Goal: Transaction & Acquisition: Purchase product/service

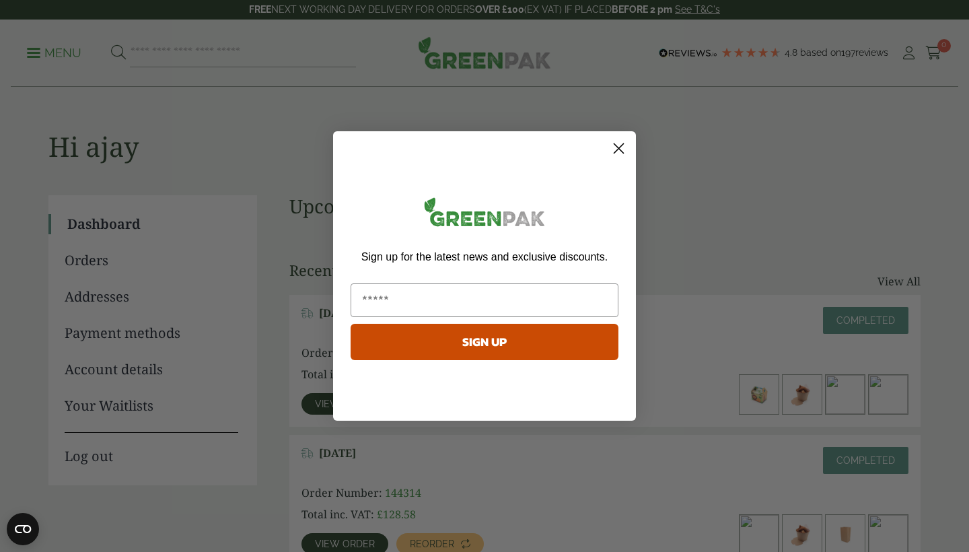
click at [559, 203] on img "POPUP Form" at bounding box center [485, 214] width 268 height 45
click at [617, 151] on icon "Close dialog" at bounding box center [619, 148] width 9 height 9
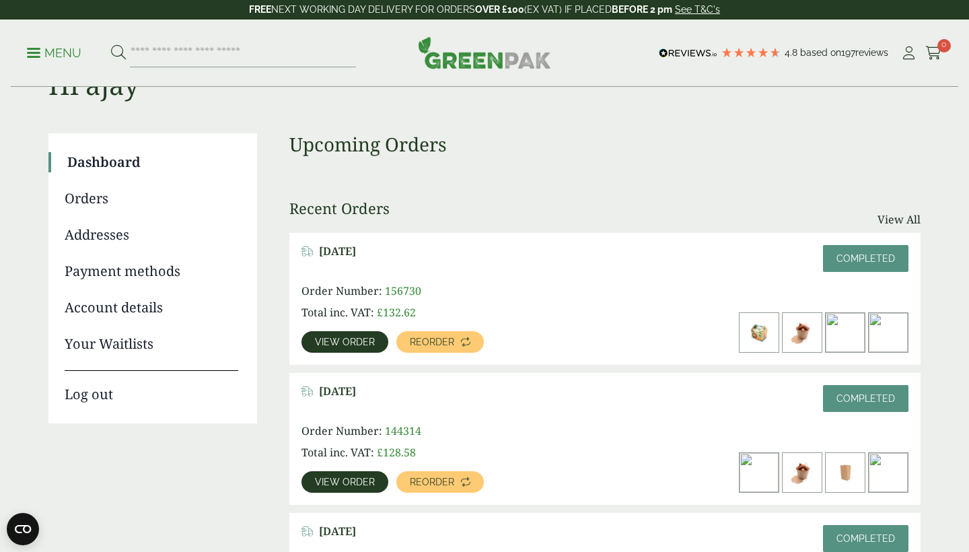
scroll to position [63, 0]
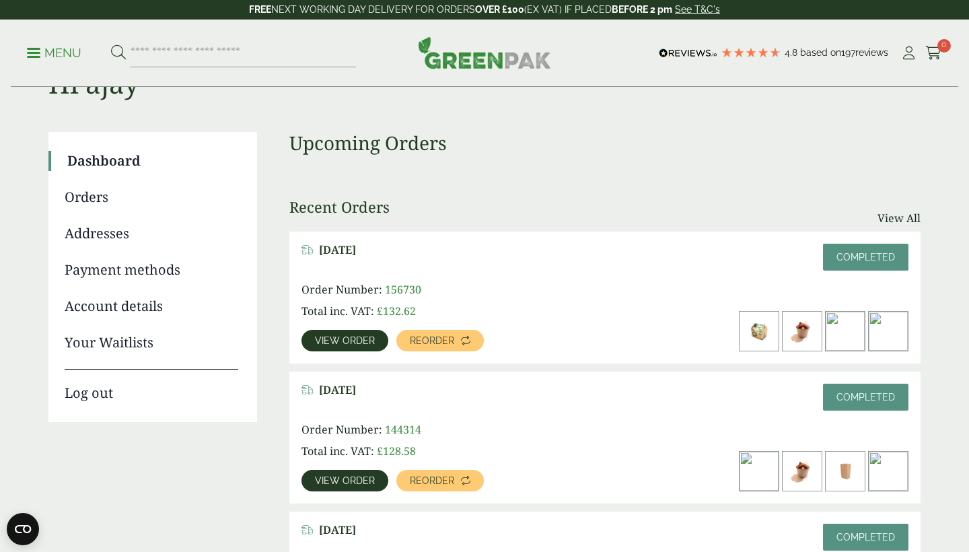
click at [341, 344] on span "View order" at bounding box center [345, 340] width 60 height 9
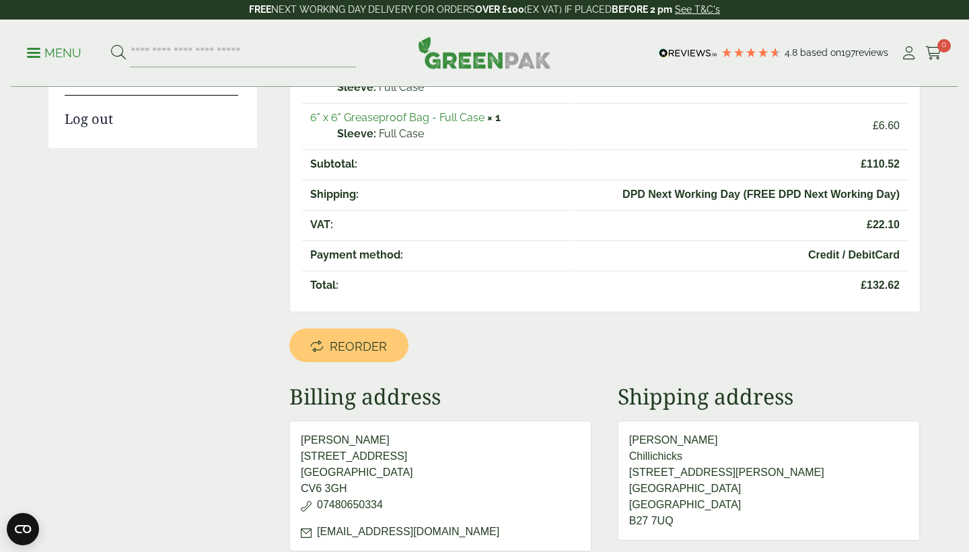
scroll to position [434, 0]
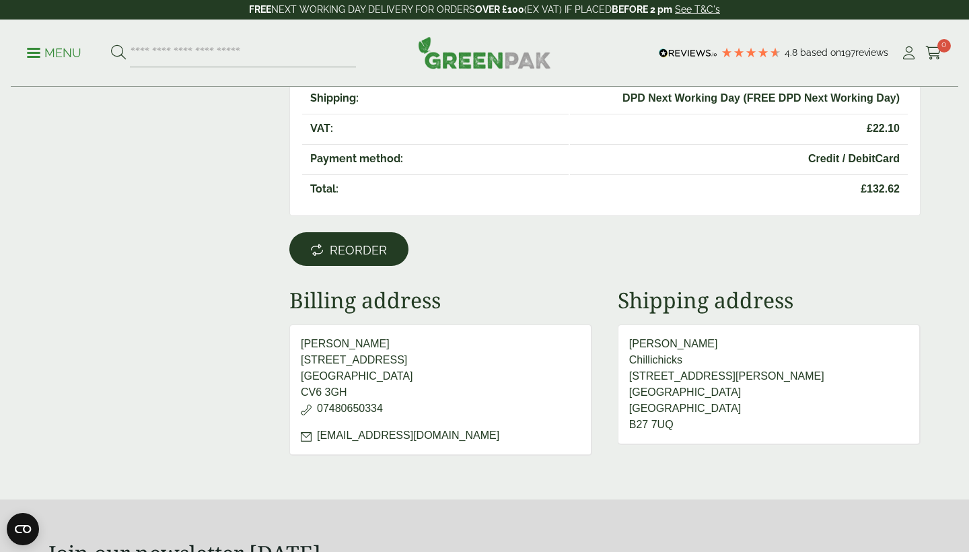
click at [382, 248] on span "Reorder" at bounding box center [358, 250] width 57 height 15
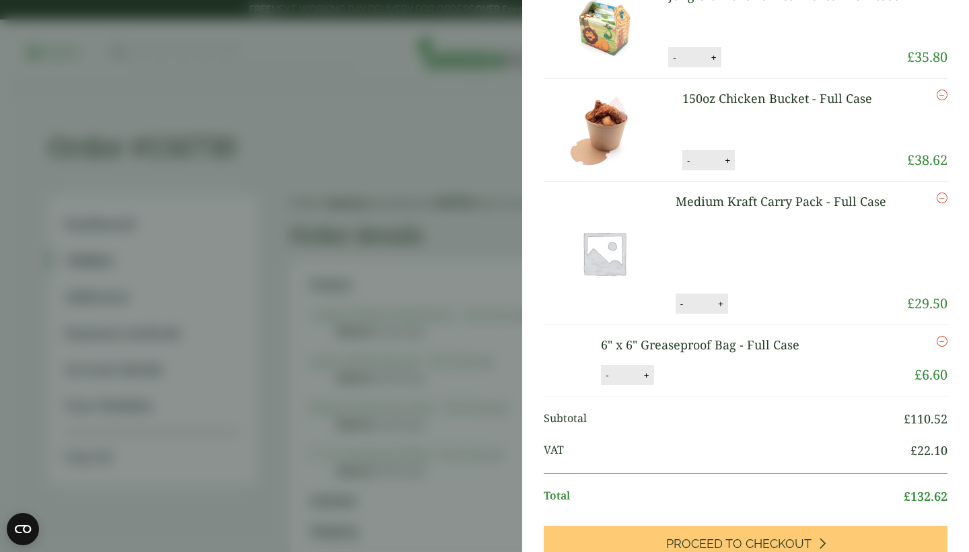
scroll to position [2, 0]
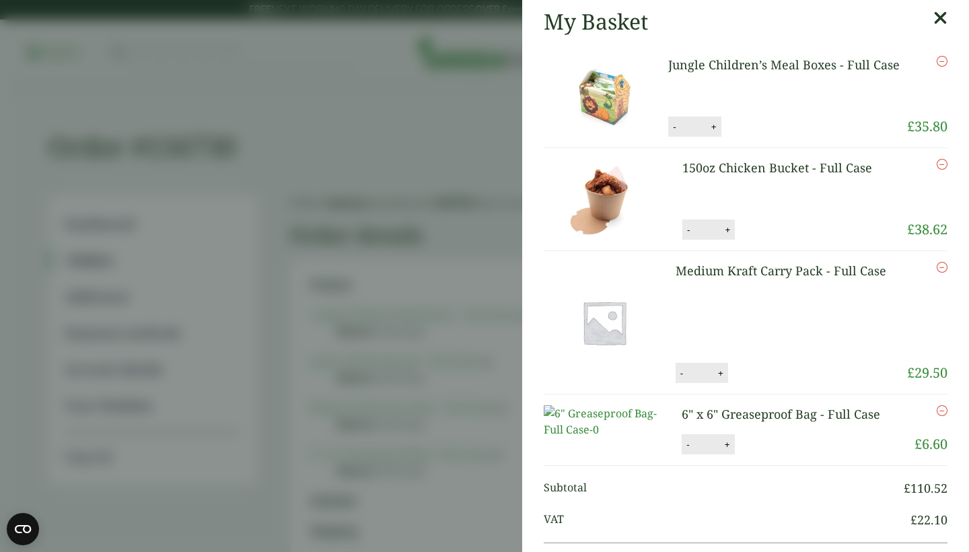
click at [942, 163] on icon "Remove this item" at bounding box center [942, 164] width 11 height 11
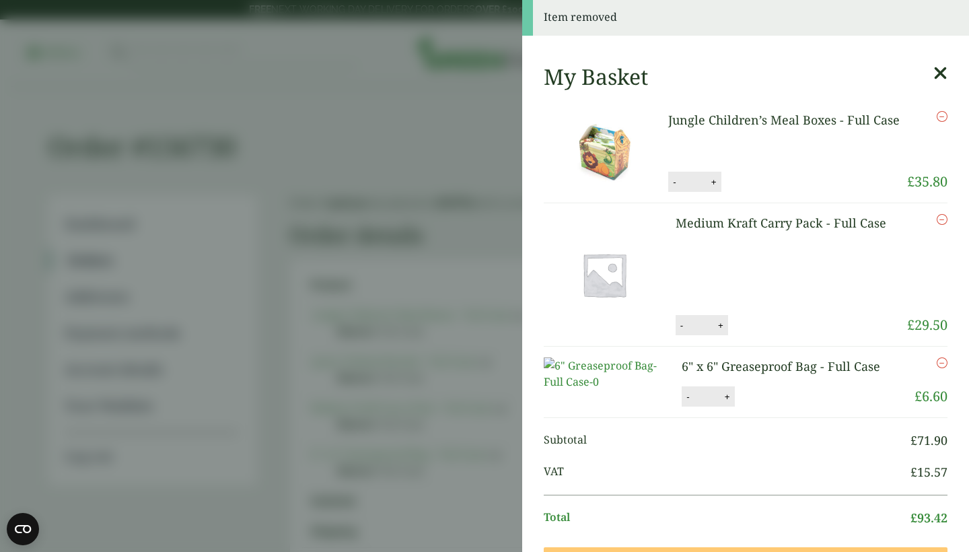
click at [946, 221] on icon "Remove this item" at bounding box center [942, 219] width 11 height 11
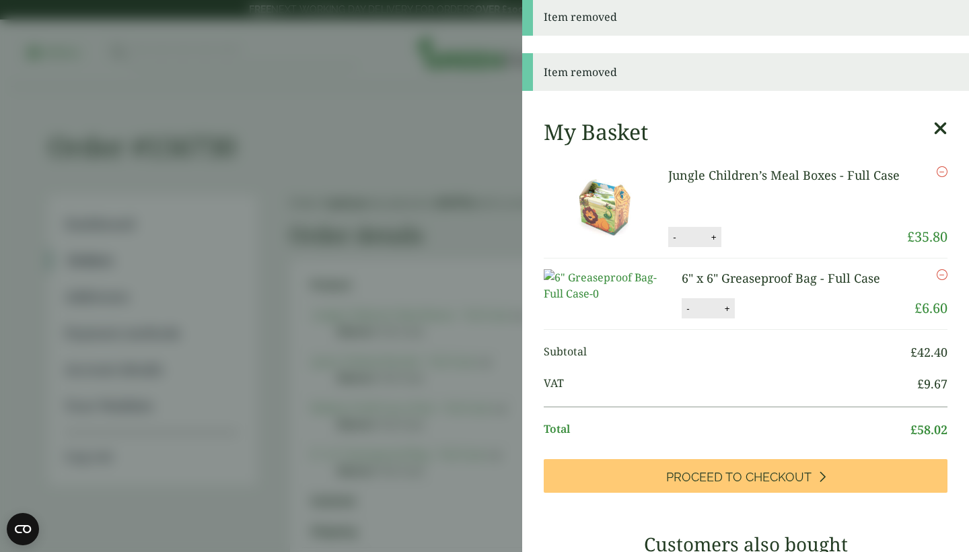
click at [944, 274] on icon "Remove this item" at bounding box center [942, 274] width 11 height 11
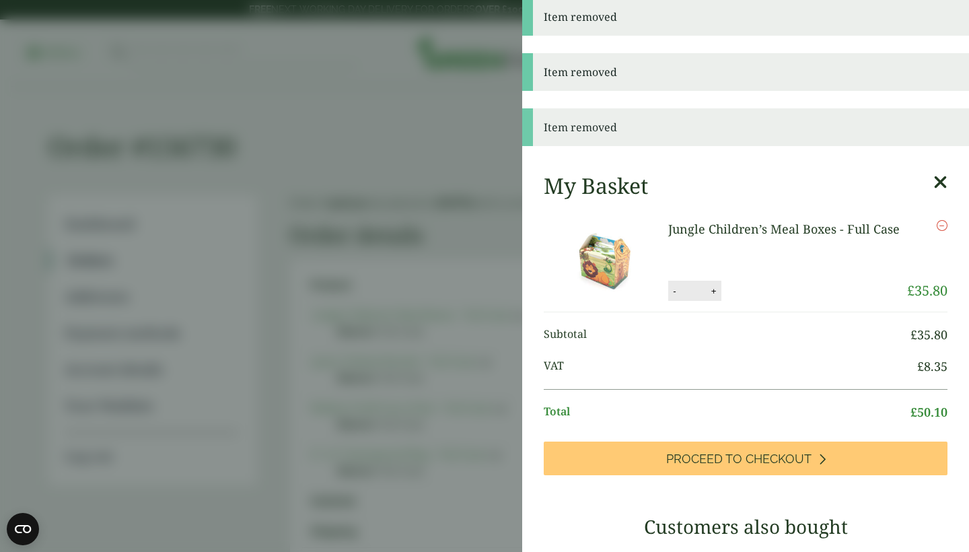
click at [388, 411] on aside "Item removed Item removed Item removed My Basket Jungle Children’s Meal Boxes -…" at bounding box center [484, 276] width 969 height 552
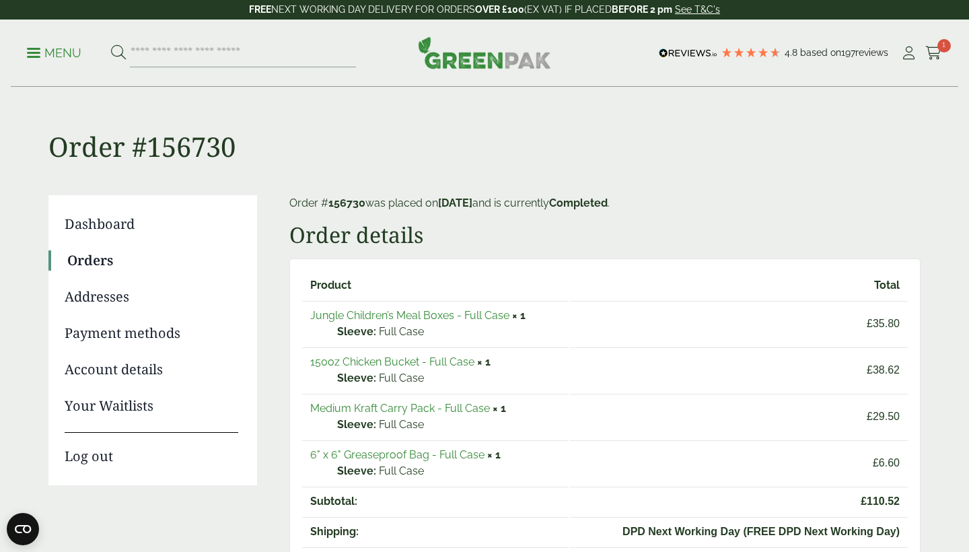
click at [59, 51] on p "Menu" at bounding box center [54, 53] width 55 height 16
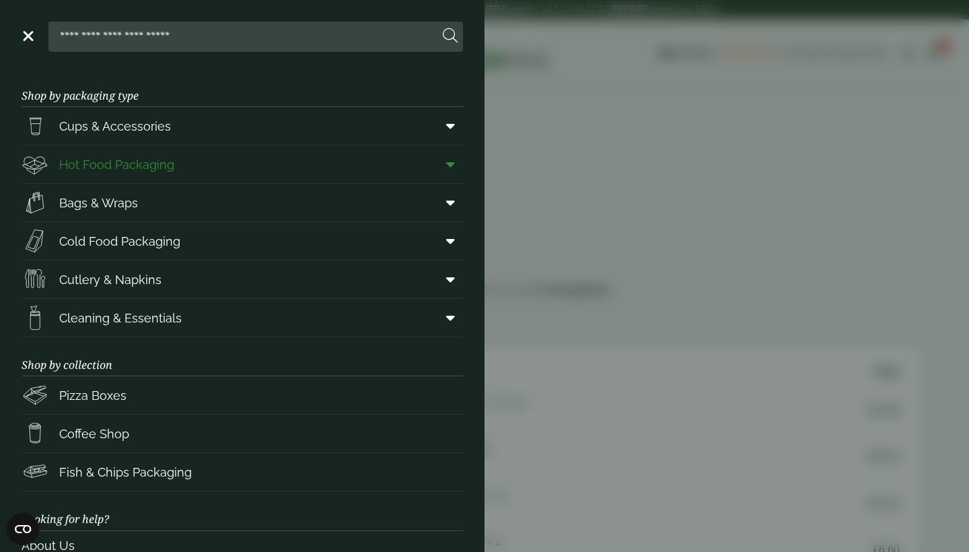
click at [137, 164] on span "Hot Food Packaging" at bounding box center [116, 164] width 115 height 18
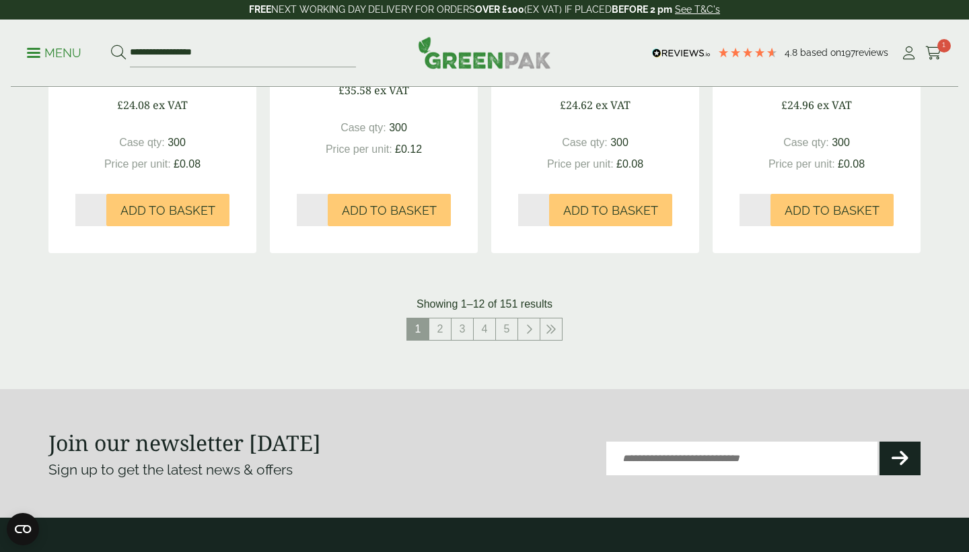
scroll to position [1501, 0]
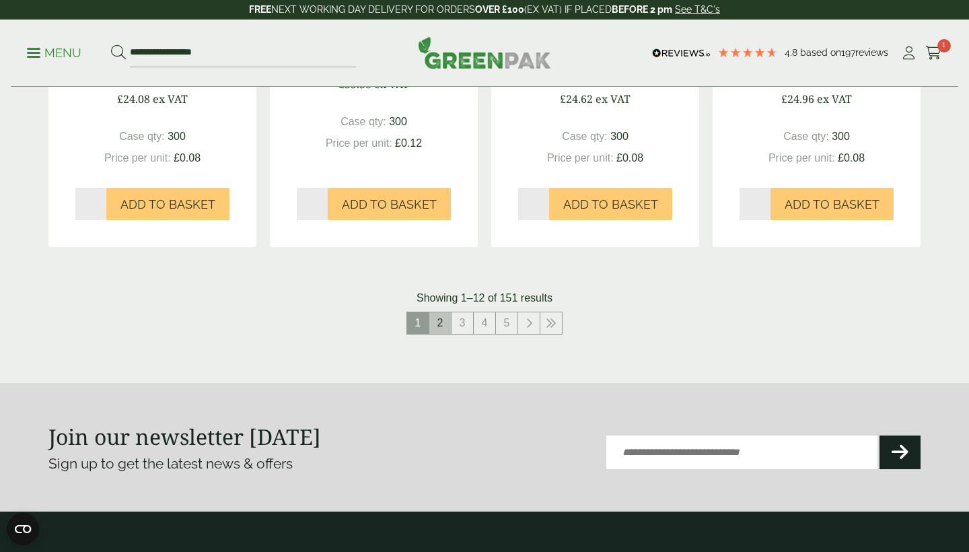
click at [442, 320] on link "2" at bounding box center [440, 323] width 22 height 22
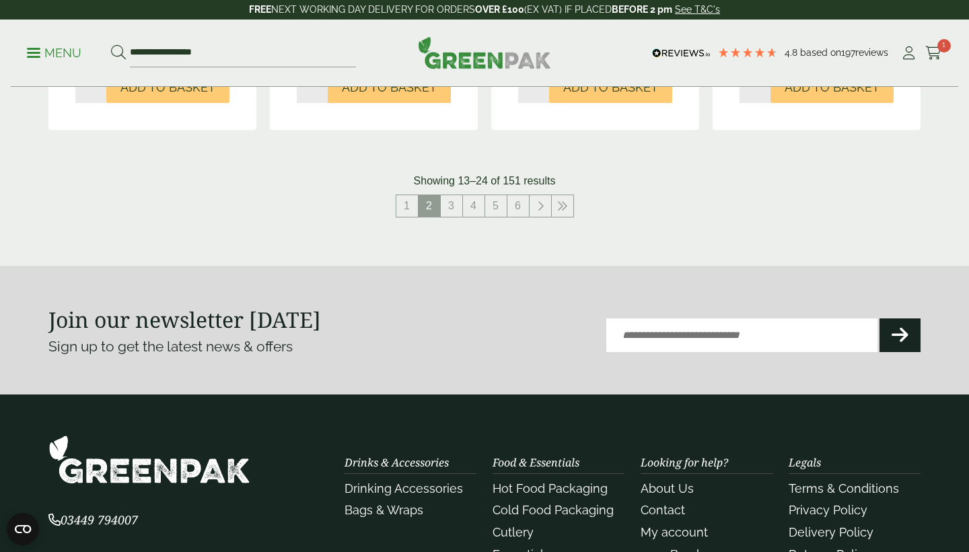
scroll to position [1628, 0]
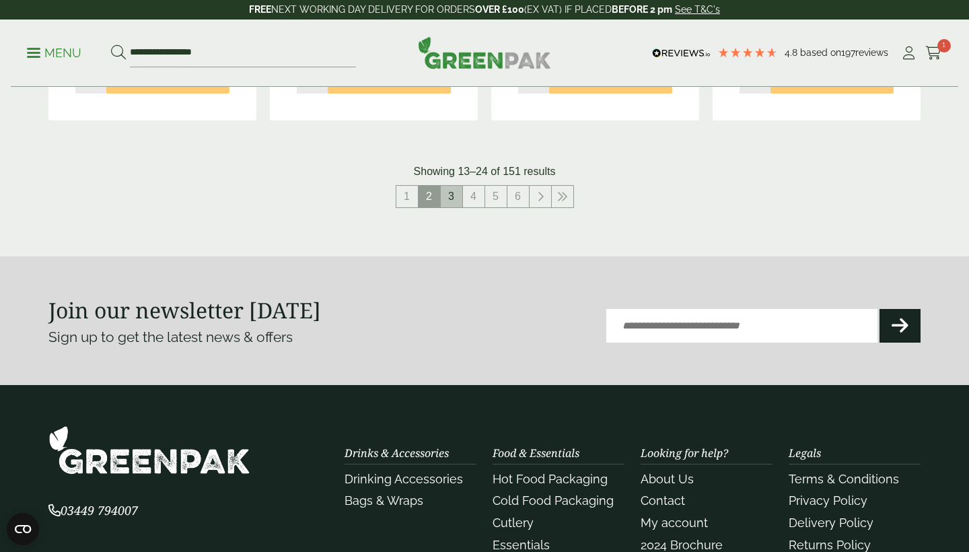
click at [449, 192] on link "3" at bounding box center [452, 197] width 22 height 22
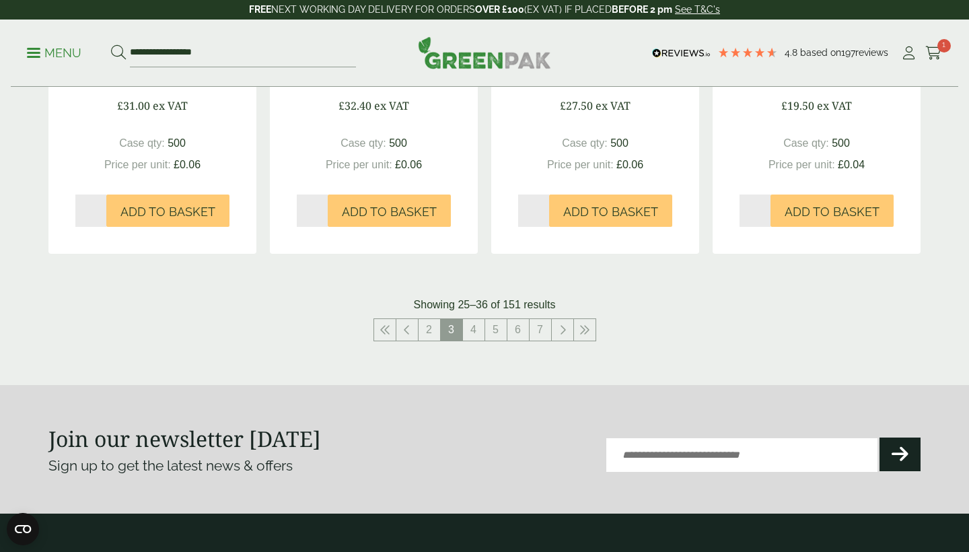
scroll to position [1488, 0]
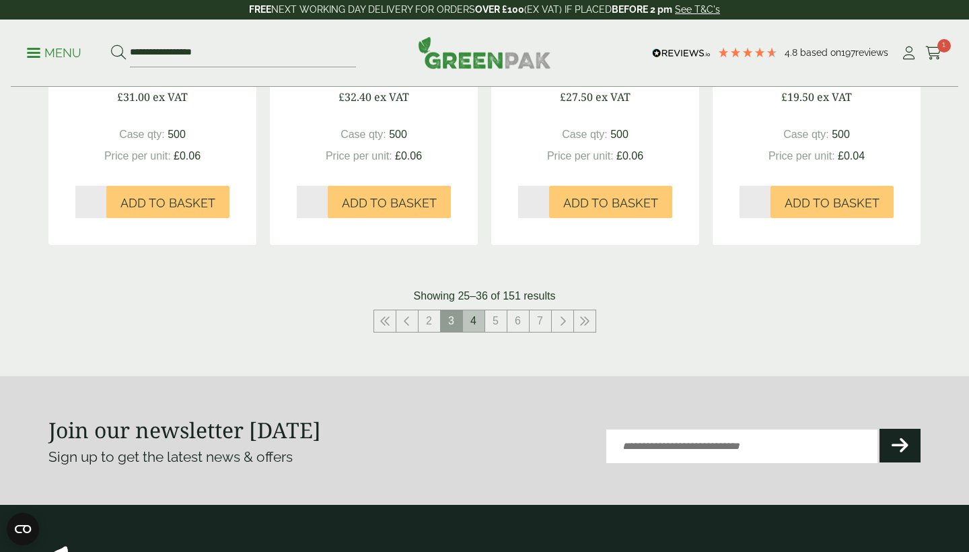
click at [473, 318] on link "4" at bounding box center [474, 321] width 22 height 22
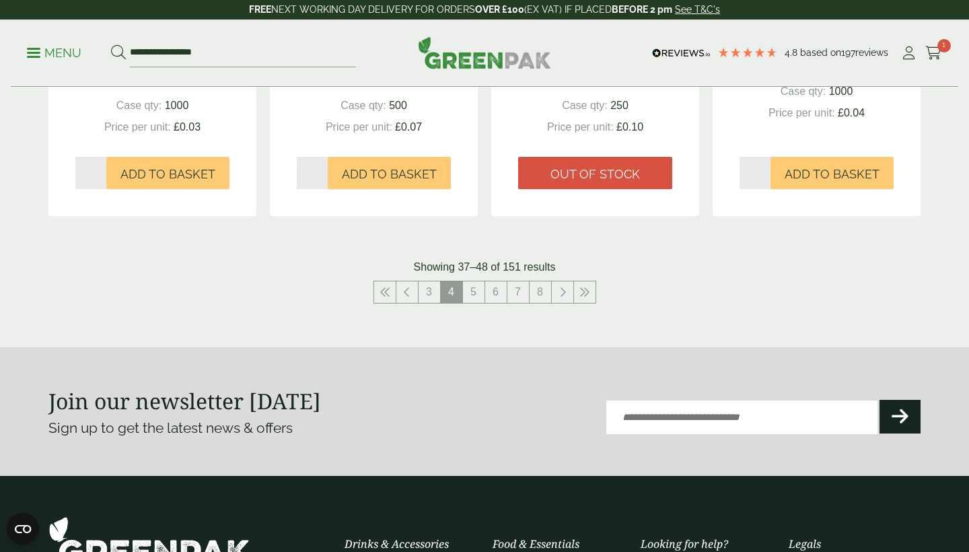
scroll to position [1608, 0]
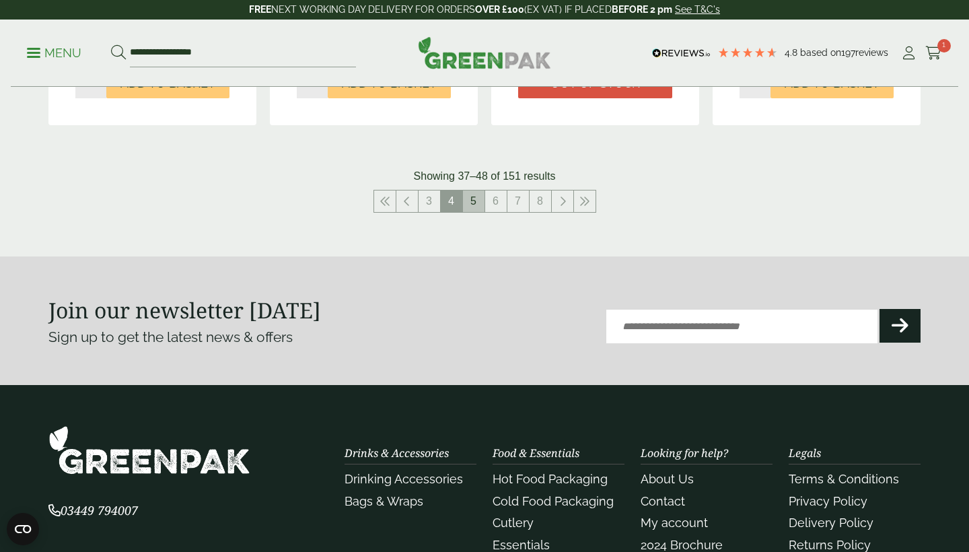
click at [471, 195] on link "5" at bounding box center [474, 201] width 22 height 22
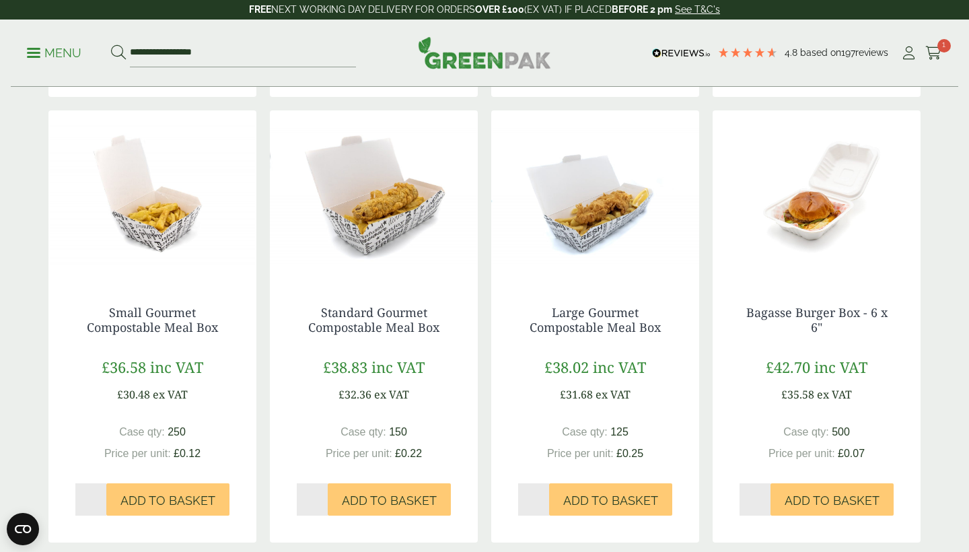
scroll to position [1459, 0]
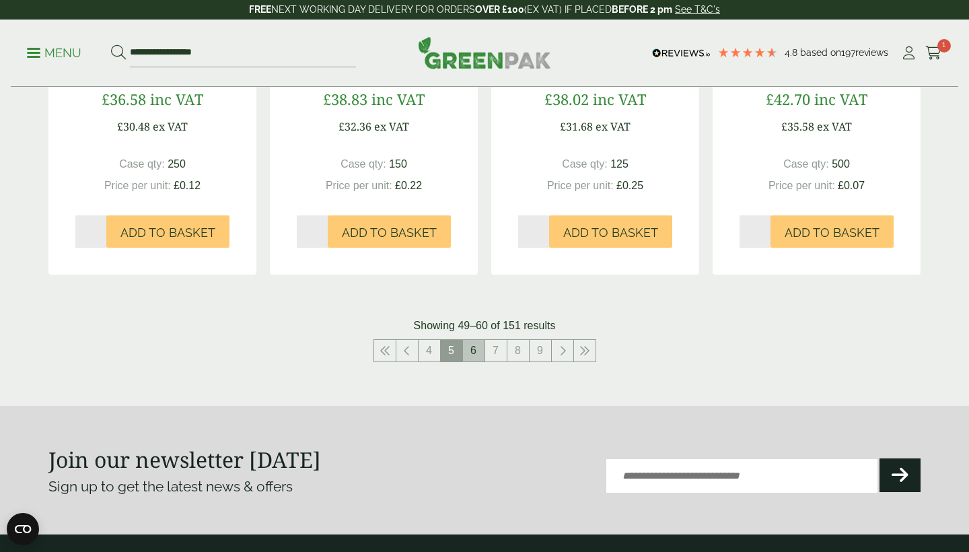
click at [475, 340] on link "6" at bounding box center [474, 351] width 22 height 22
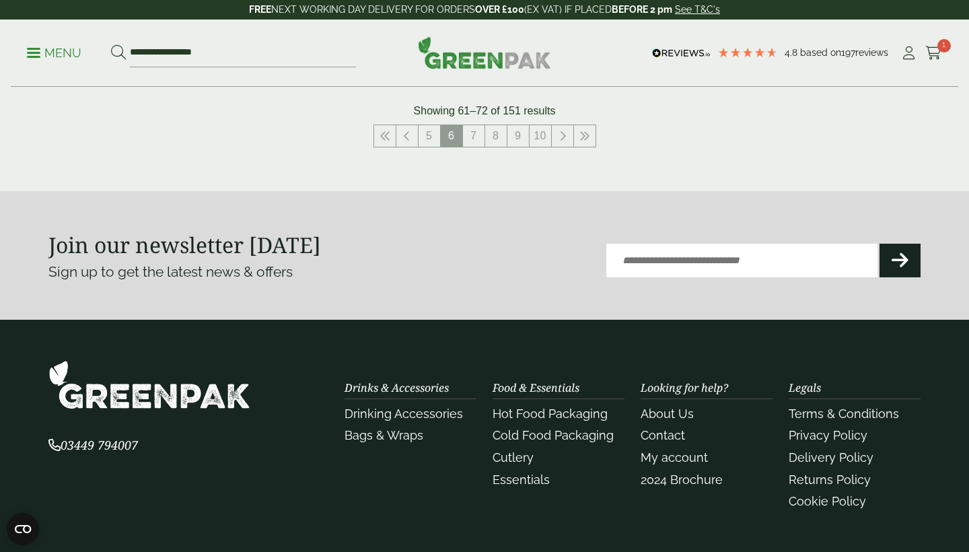
scroll to position [1639, 0]
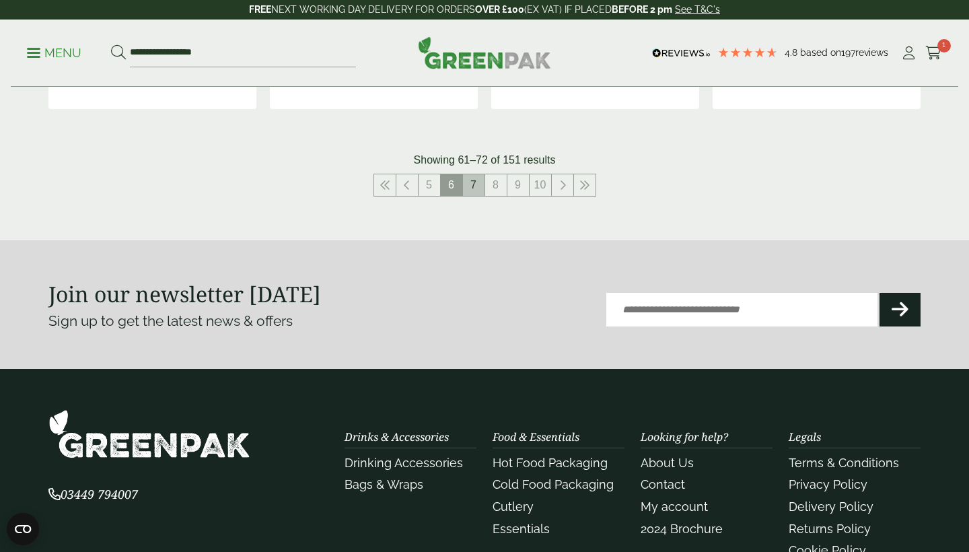
click at [473, 176] on link "7" at bounding box center [474, 185] width 22 height 22
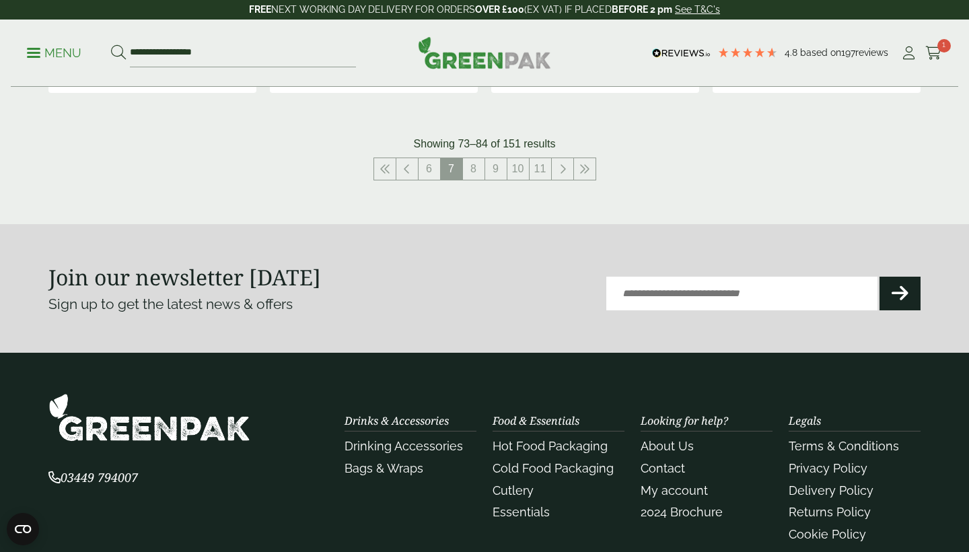
scroll to position [1622, 0]
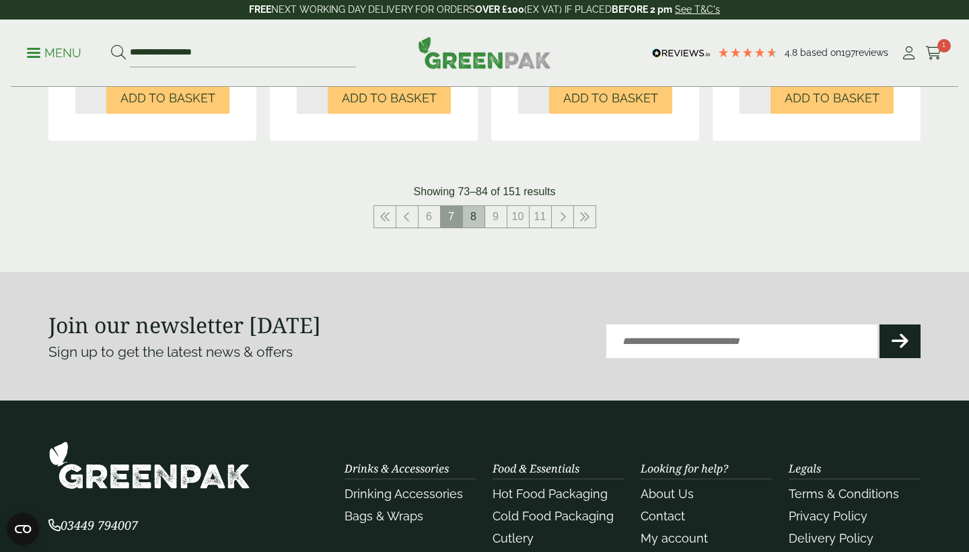
click at [477, 206] on link "8" at bounding box center [474, 217] width 22 height 22
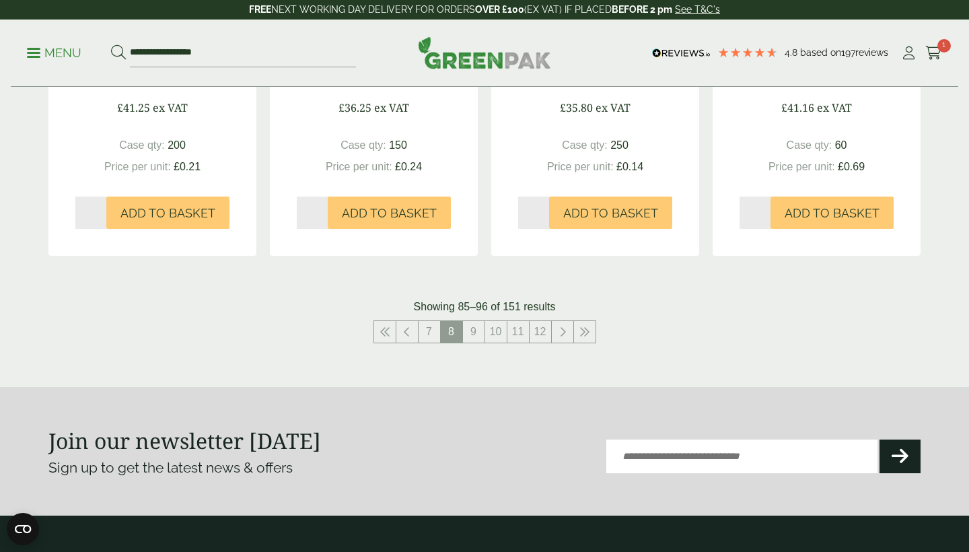
scroll to position [1500, 0]
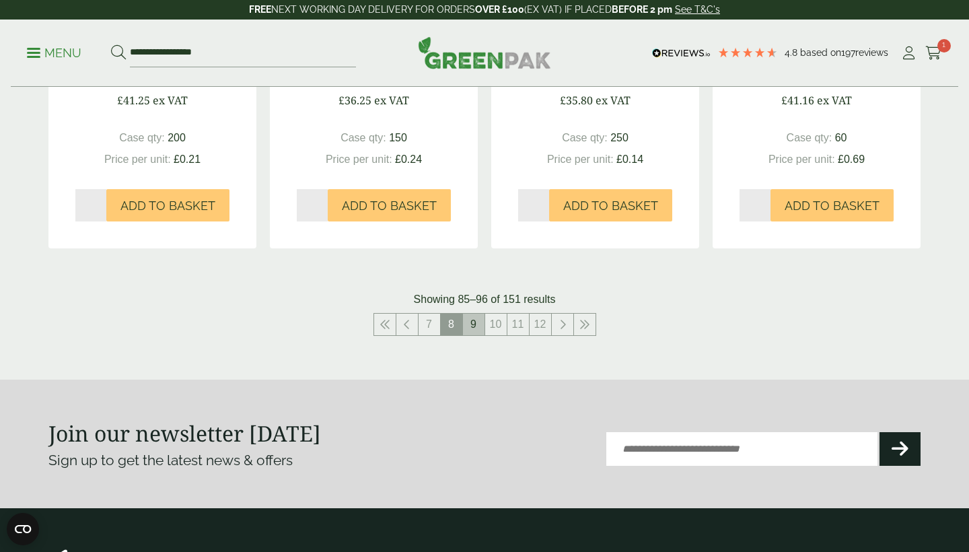
click at [478, 318] on link "9" at bounding box center [474, 325] width 22 height 22
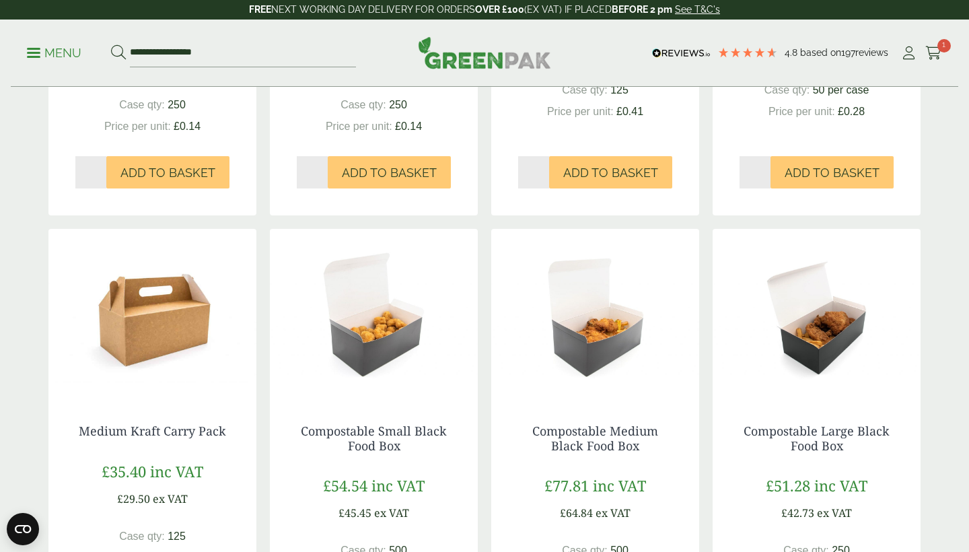
scroll to position [734, 0]
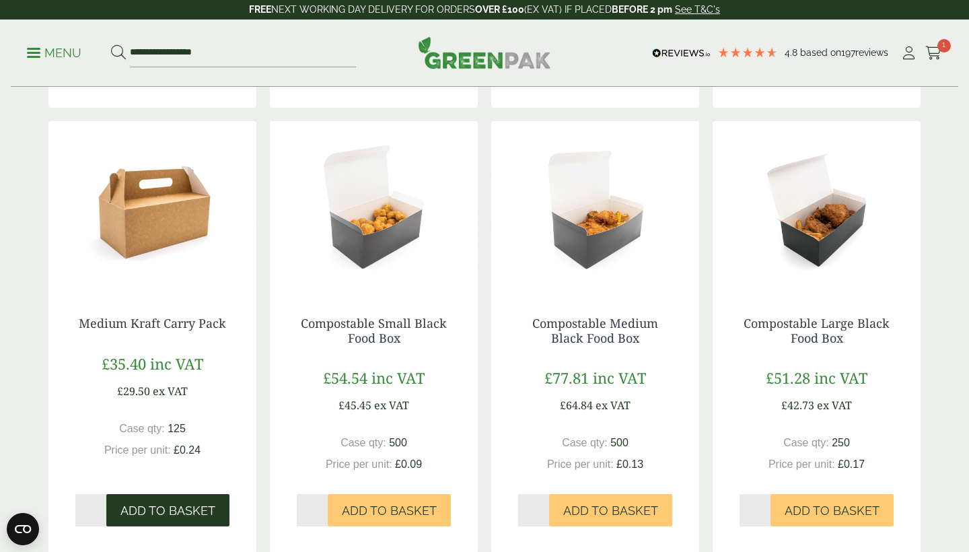
click at [181, 504] on span "Add to Basket" at bounding box center [167, 511] width 95 height 15
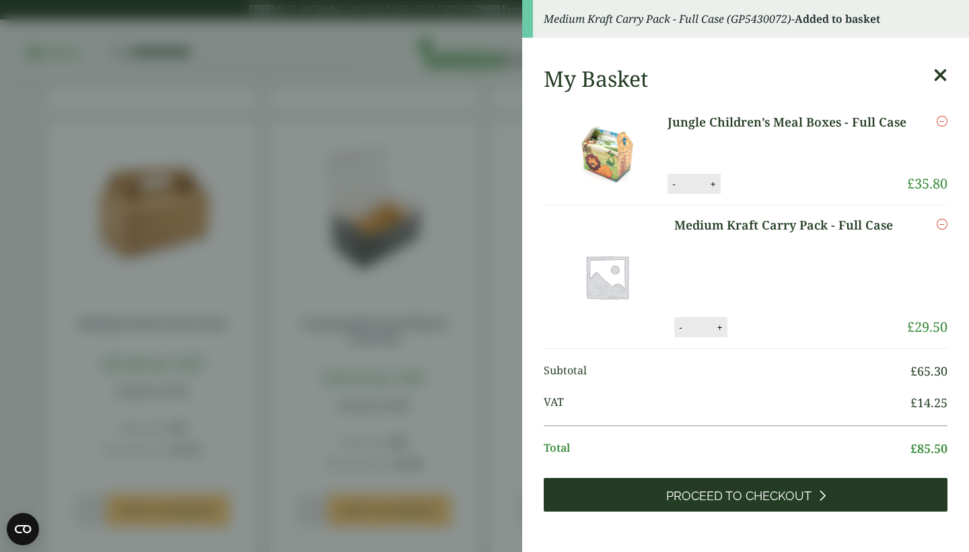
click at [759, 506] on link "Proceed to Checkout" at bounding box center [746, 495] width 404 height 34
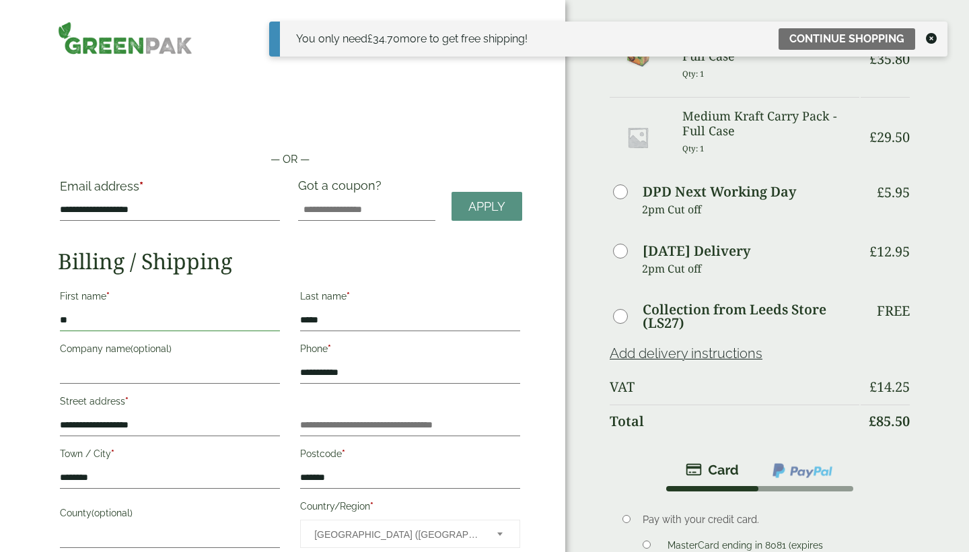
type input "*"
type input "****"
type input "*"
click at [116, 321] on input "****" at bounding box center [170, 321] width 220 height 22
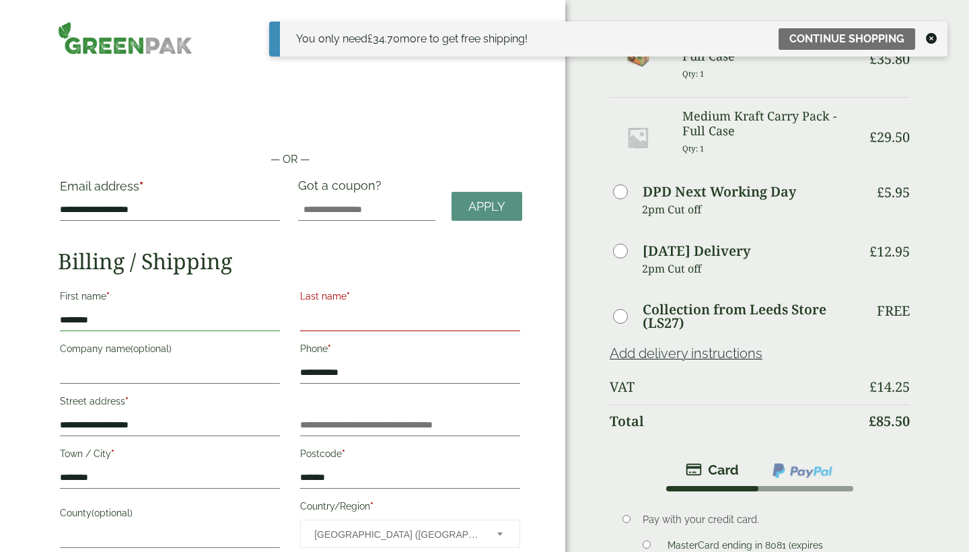
type input "********"
click at [340, 320] on input "Last name *" at bounding box center [410, 321] width 220 height 22
type input "*****"
click at [287, 256] on h2 "Billing / Shipping" at bounding box center [290, 261] width 464 height 26
drag, startPoint x: 166, startPoint y: 425, endPoint x: 36, endPoint y: 415, distance: 129.7
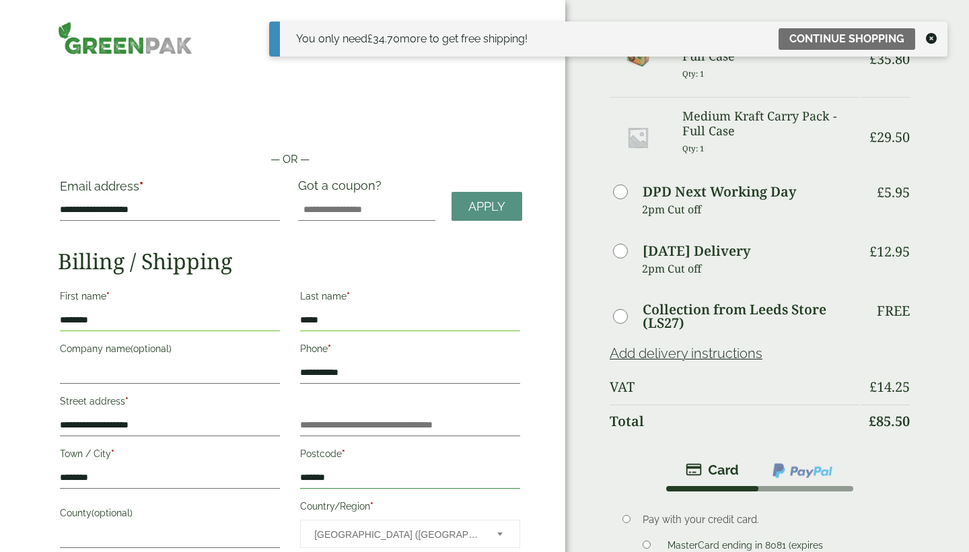
drag, startPoint x: 352, startPoint y: 476, endPoint x: 288, endPoint y: 476, distance: 63.9
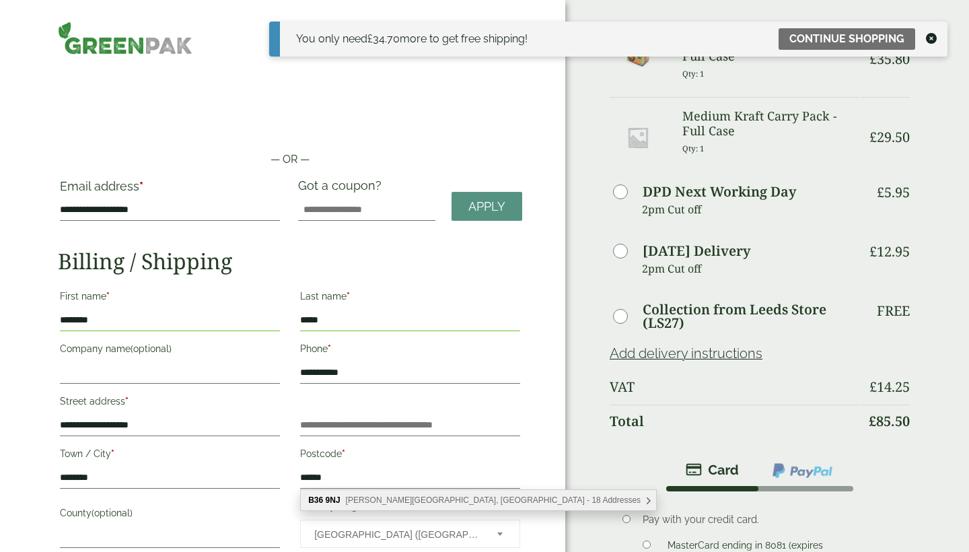
click at [322, 499] on b "B36" at bounding box center [315, 499] width 15 height 9
type input "*******"
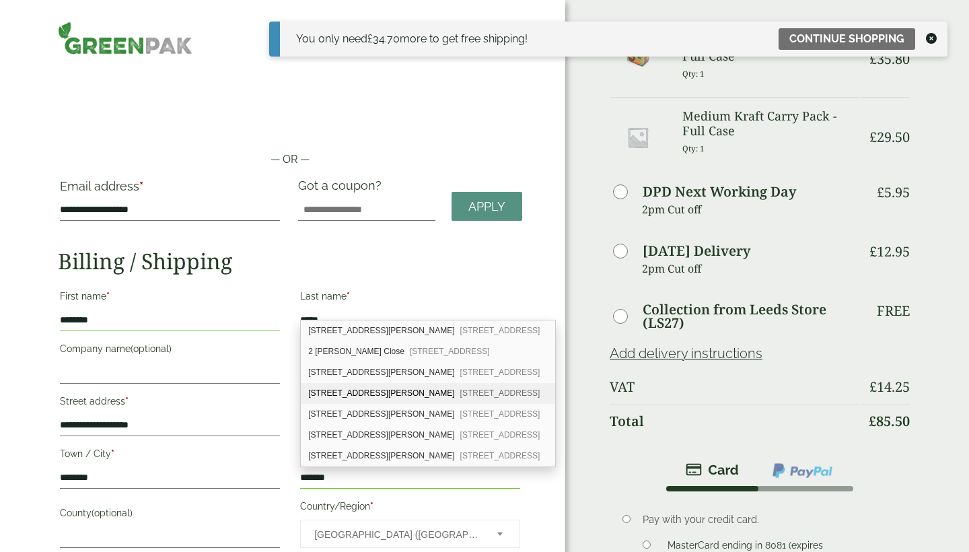
click at [345, 387] on div "4 Cowley Close Birmingham, B36 9NJ" at bounding box center [428, 393] width 254 height 21
type input "**********"
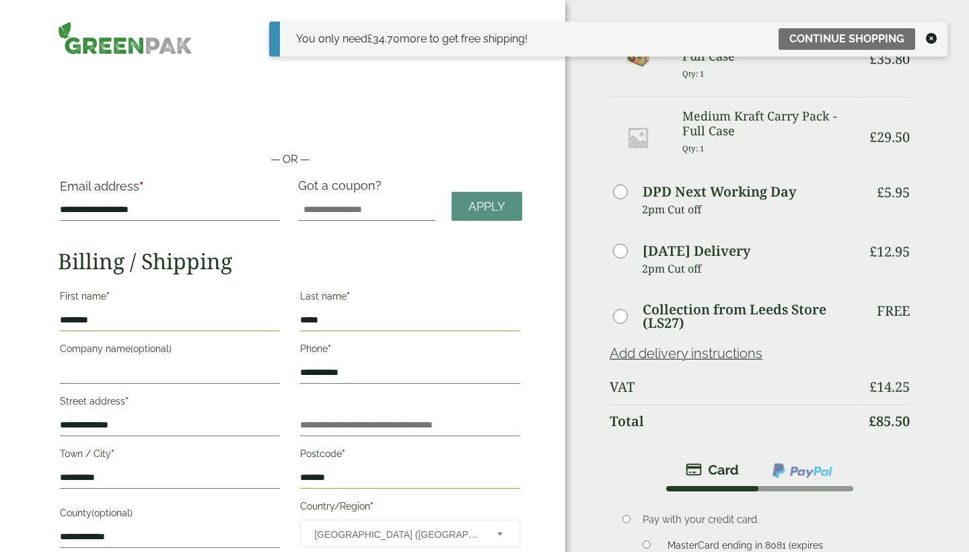
click at [156, 45] on img at bounding box center [125, 38] width 135 height 33
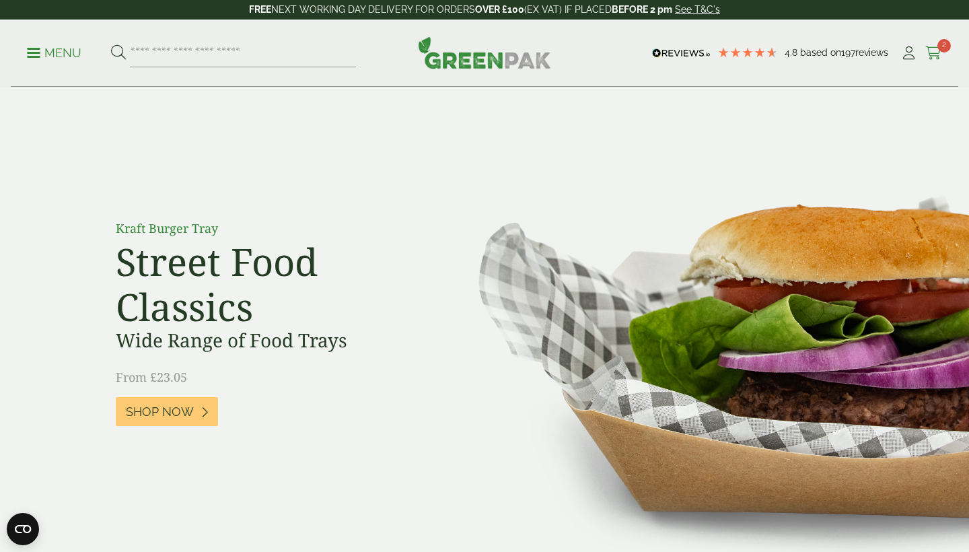
click at [936, 58] on icon at bounding box center [934, 52] width 17 height 13
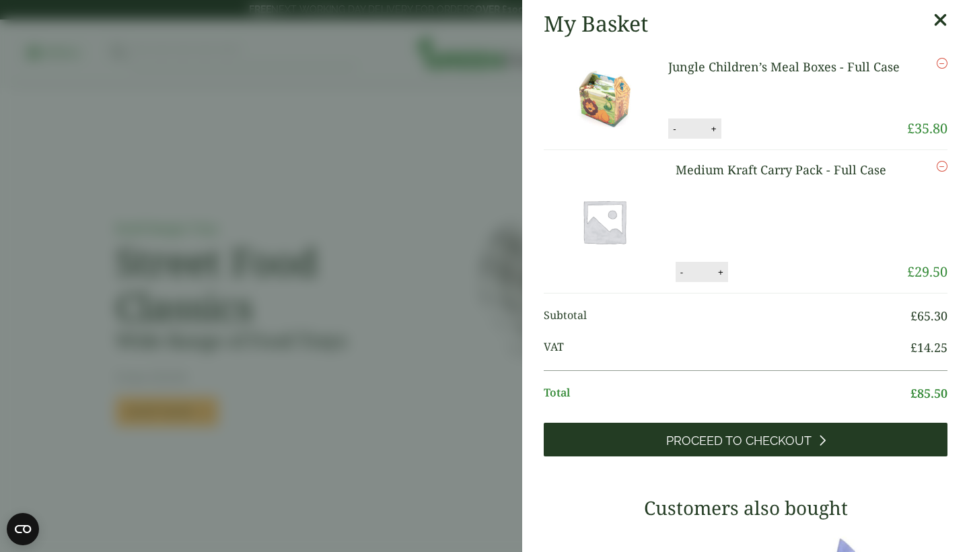
click at [767, 440] on span "Proceed to Checkout" at bounding box center [738, 441] width 145 height 15
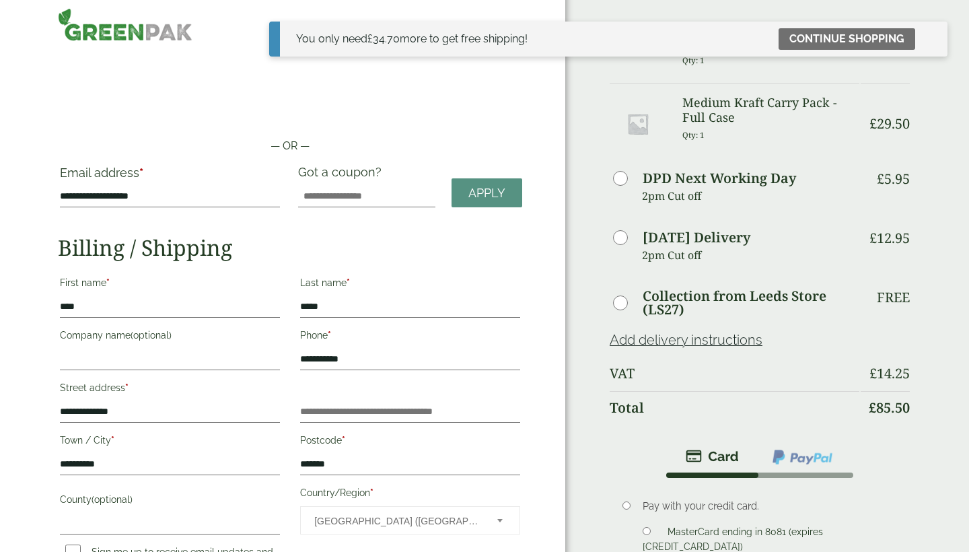
scroll to position [13, 0]
drag, startPoint x: 83, startPoint y: 305, endPoint x: 36, endPoint y: 304, distance: 47.1
type input "*****"
type input "*"
type input "*****"
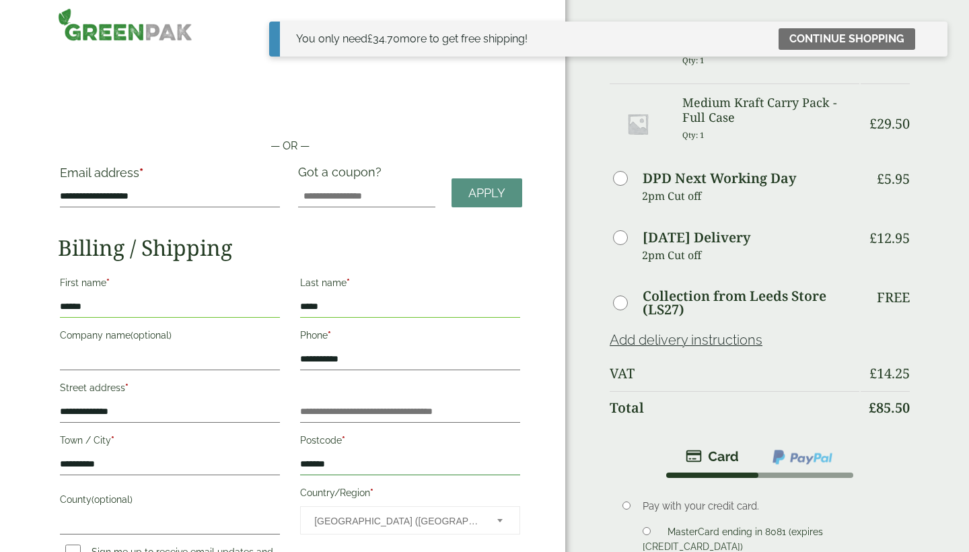
drag, startPoint x: 339, startPoint y: 467, endPoint x: 277, endPoint y: 457, distance: 62.7
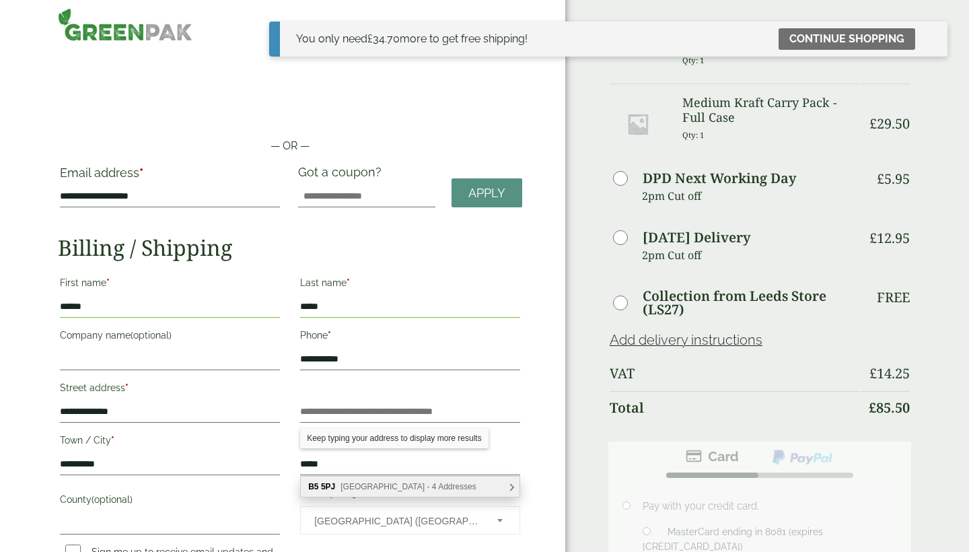
click at [343, 489] on span "Bordesley Street, Birmingham - 4 Addresses" at bounding box center [409, 486] width 136 height 9
type input "******"
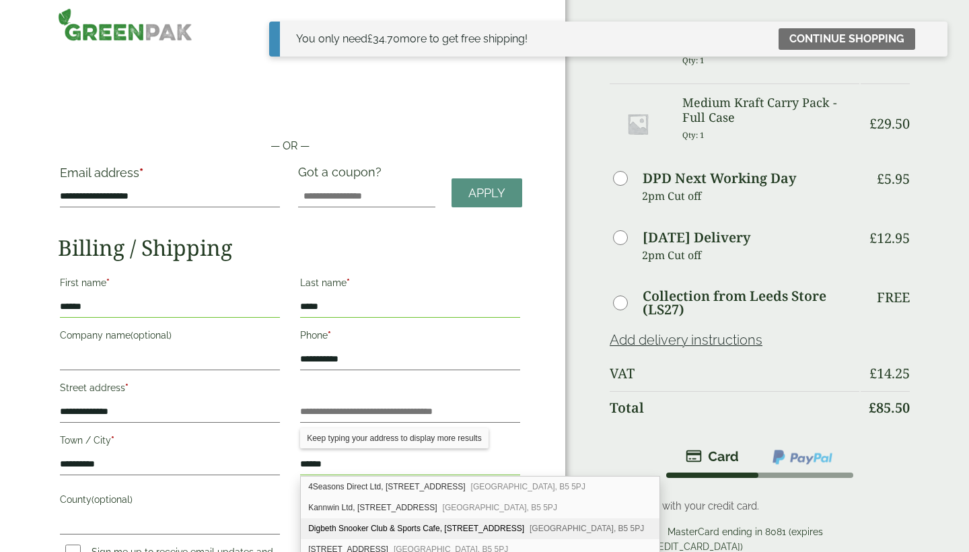
click at [353, 530] on div "Digbeth Snooker Club & Sports Cafe, 19 Bordesley Street Birmingham, B5 5PJ" at bounding box center [480, 528] width 359 height 21
type input "**********"
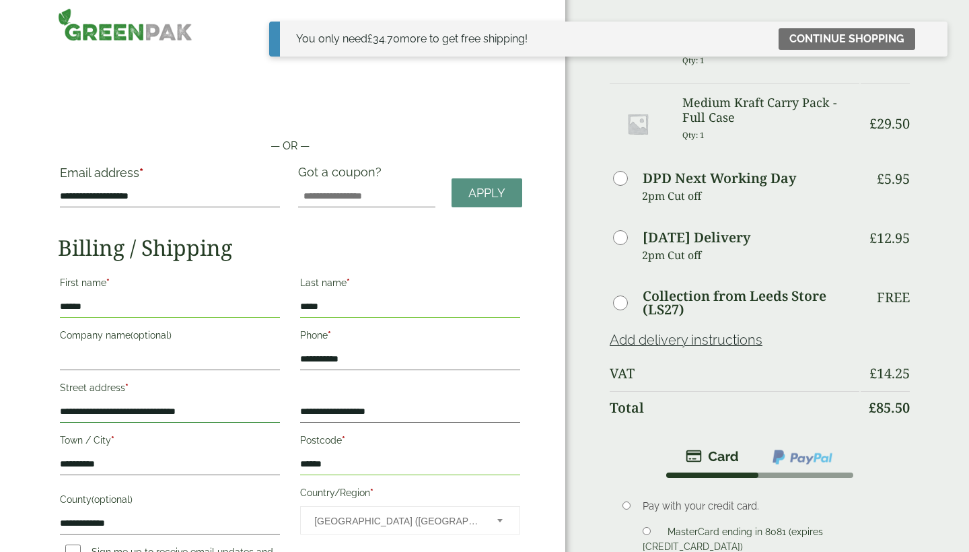
drag, startPoint x: 222, startPoint y: 411, endPoint x: 48, endPoint y: 411, distance: 173.7
click at [48, 411] on div "**********" at bounding box center [282, 399] width 565 height 825
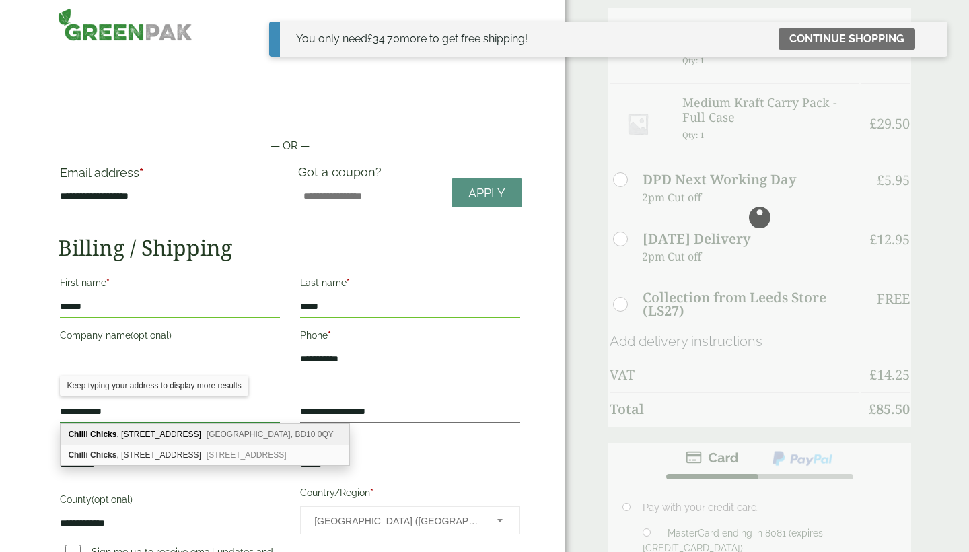
type input "**********"
click at [34, 427] on div "**********" at bounding box center [282, 400] width 565 height 827
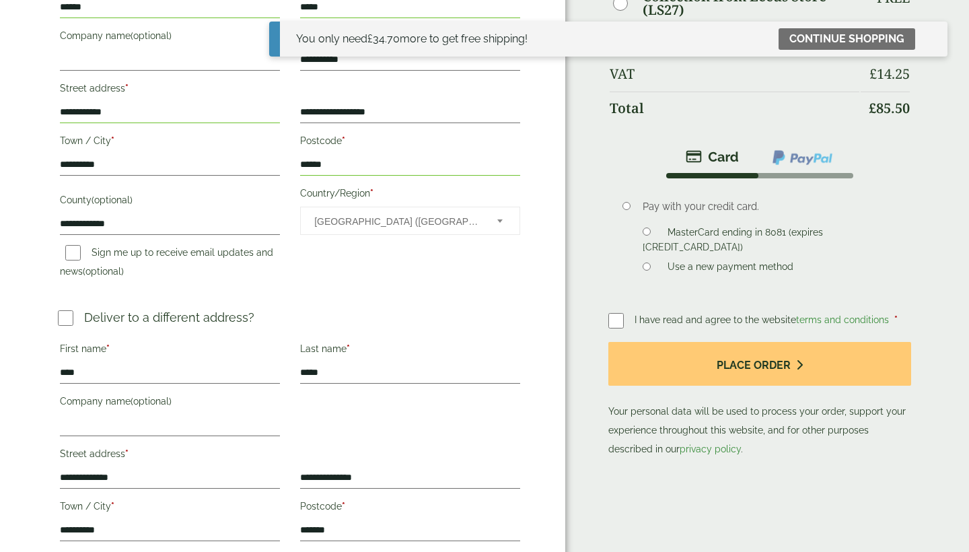
scroll to position [314, 0]
drag, startPoint x: 88, startPoint y: 373, endPoint x: 36, endPoint y: 373, distance: 51.8
type input "********"
type input "*"
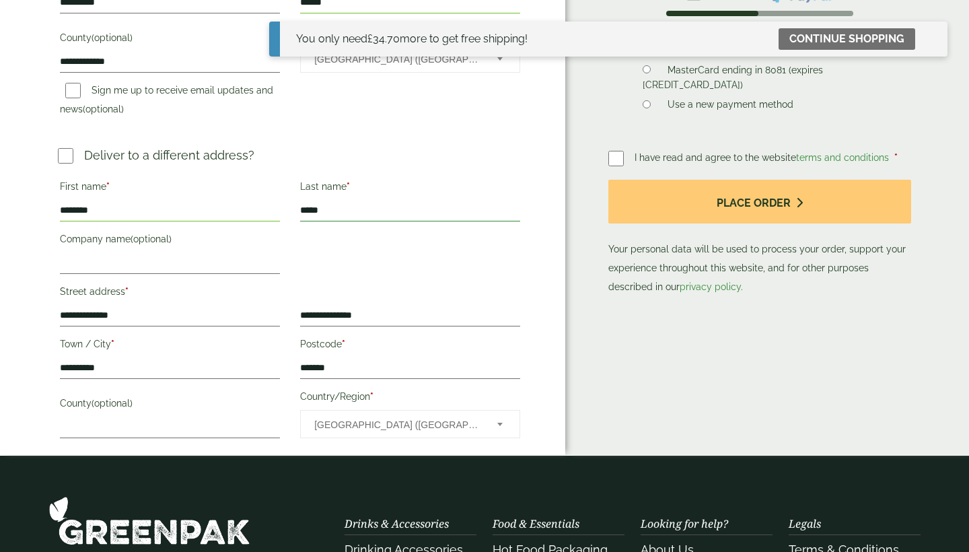
scroll to position [483, 0]
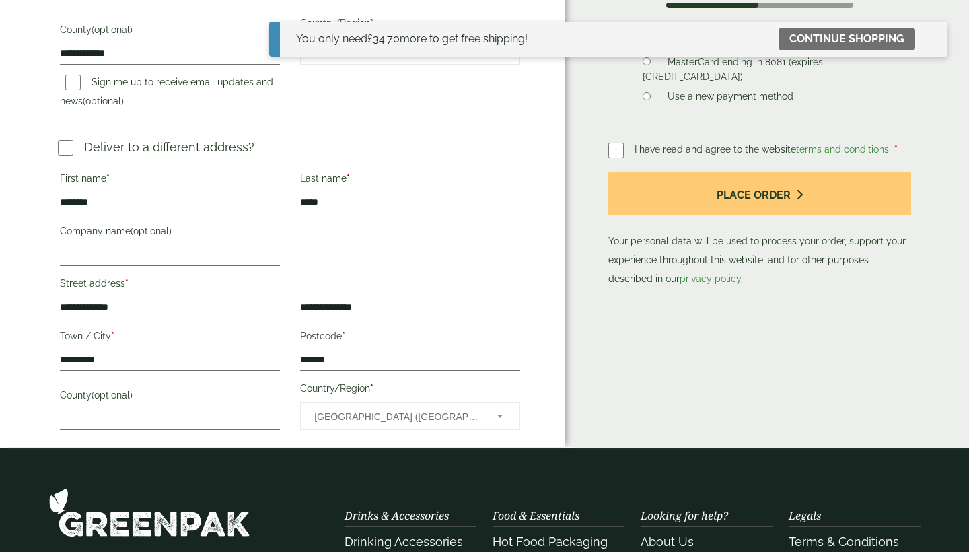
type input "*****"
drag, startPoint x: 378, startPoint y: 308, endPoint x: 298, endPoint y: 306, distance: 80.1
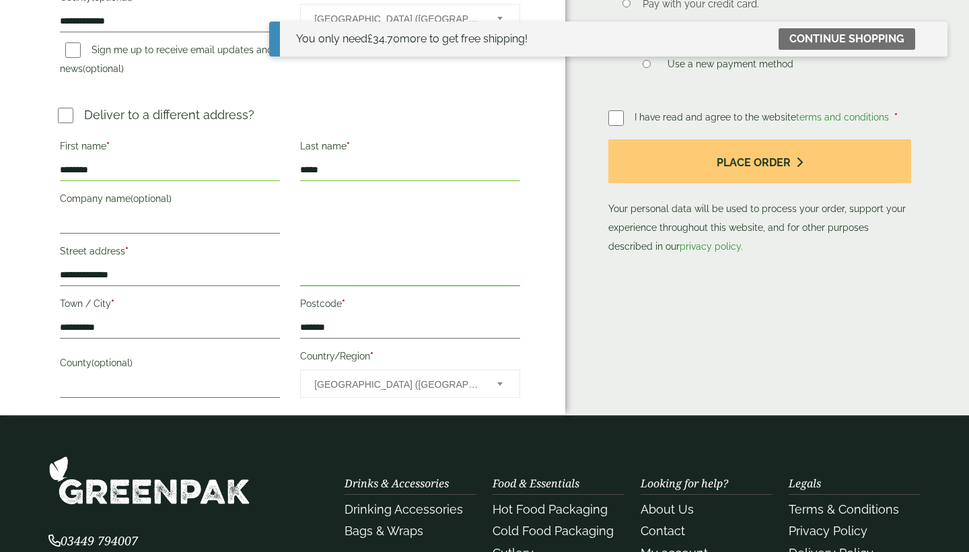
scroll to position [522, 0]
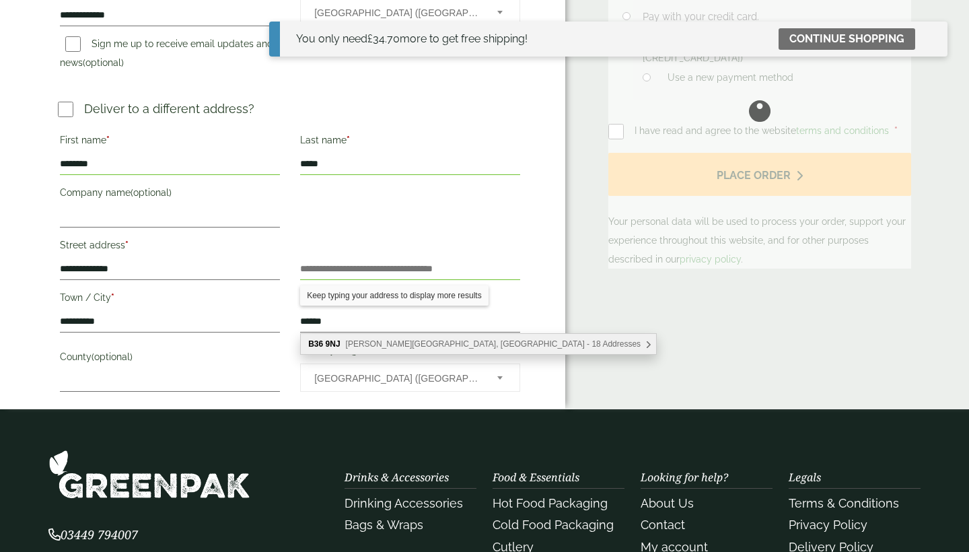
click at [349, 341] on span "Cowley Close, Birmingham - 18 Addresses" at bounding box center [494, 343] width 296 height 9
type input "*******"
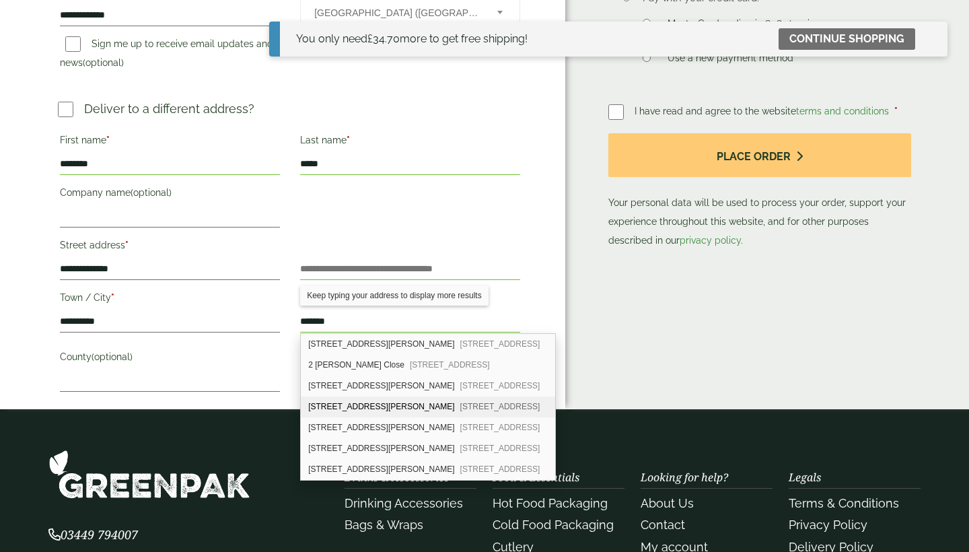
click at [347, 404] on div "4 Cowley Close Birmingham, B36 9NJ" at bounding box center [428, 406] width 254 height 21
type input "**********"
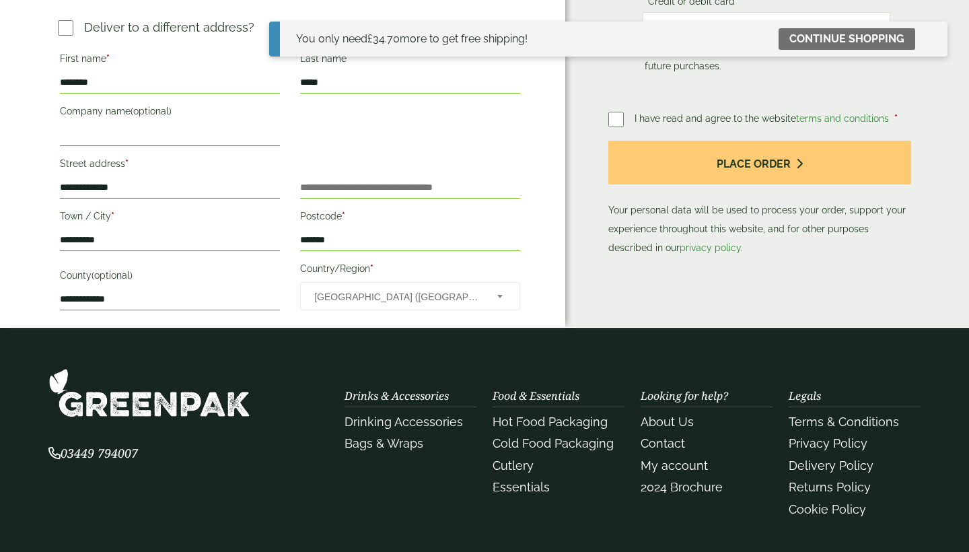
scroll to position [569, 0]
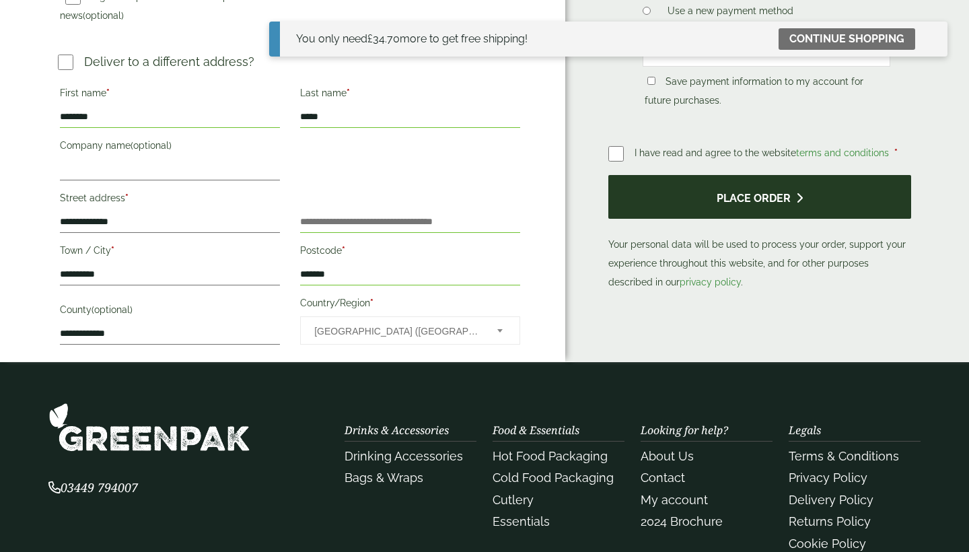
click at [763, 211] on button "Place order" at bounding box center [760, 197] width 303 height 44
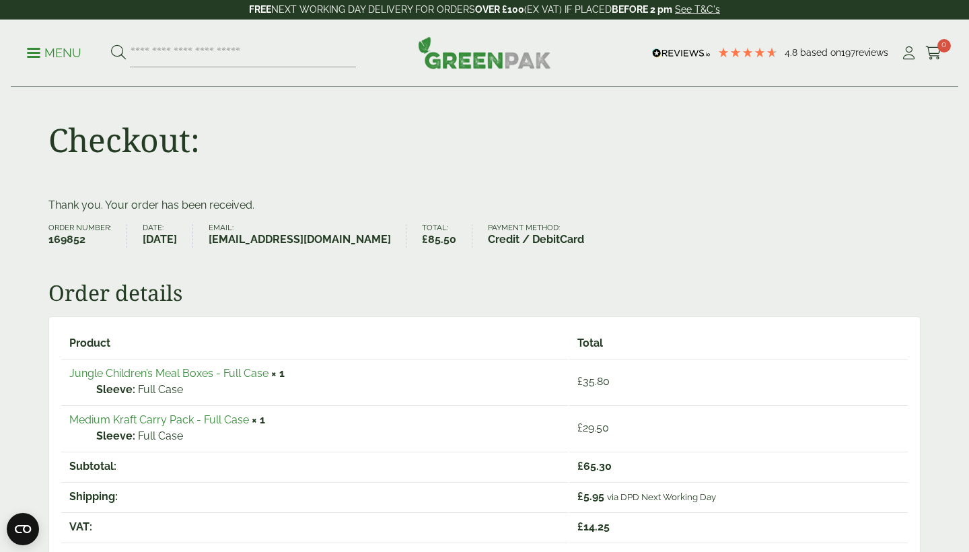
scroll to position [5, 0]
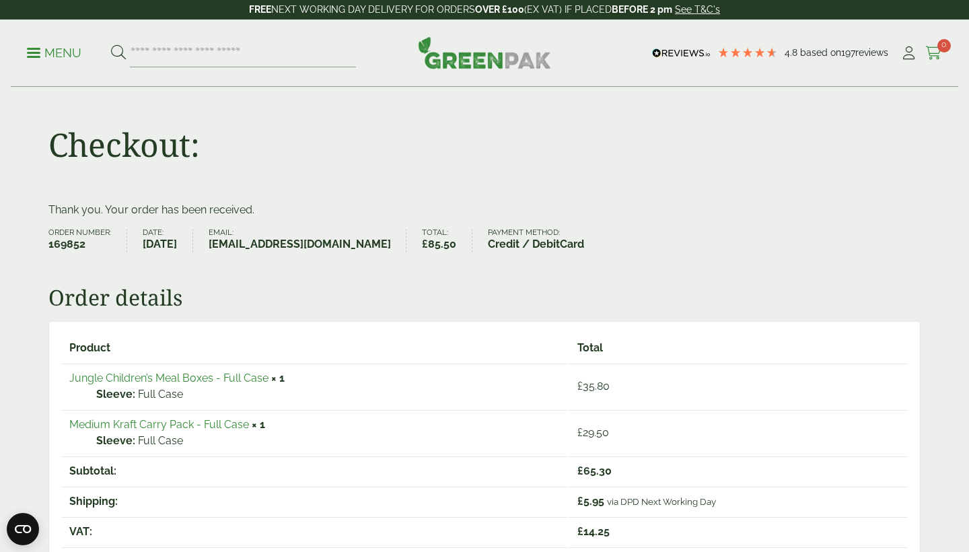
click at [936, 57] on icon at bounding box center [934, 52] width 17 height 13
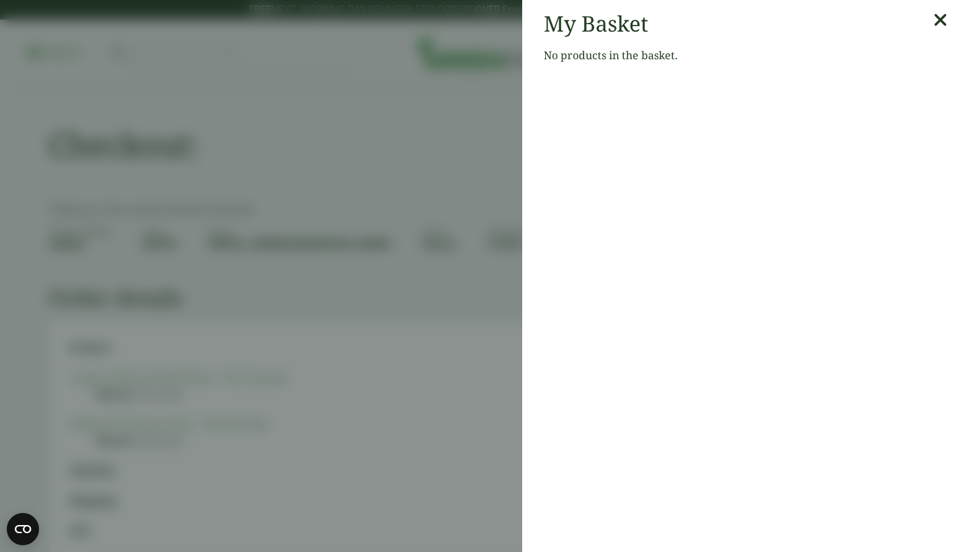
click at [415, 145] on aside "My Basket No products in the basket." at bounding box center [484, 276] width 969 height 552
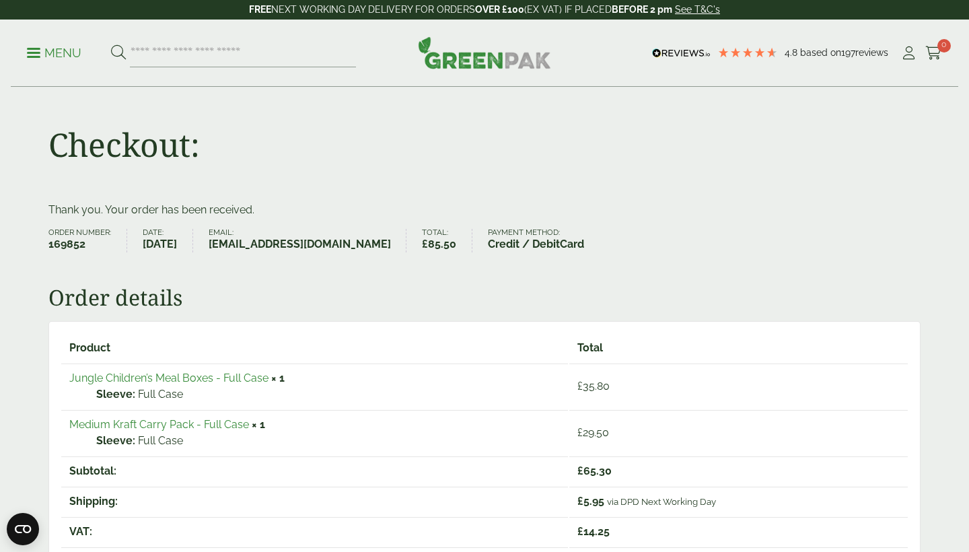
click at [32, 45] on p "Menu" at bounding box center [54, 53] width 55 height 16
click at [61, 52] on p "Menu" at bounding box center [54, 53] width 55 height 16
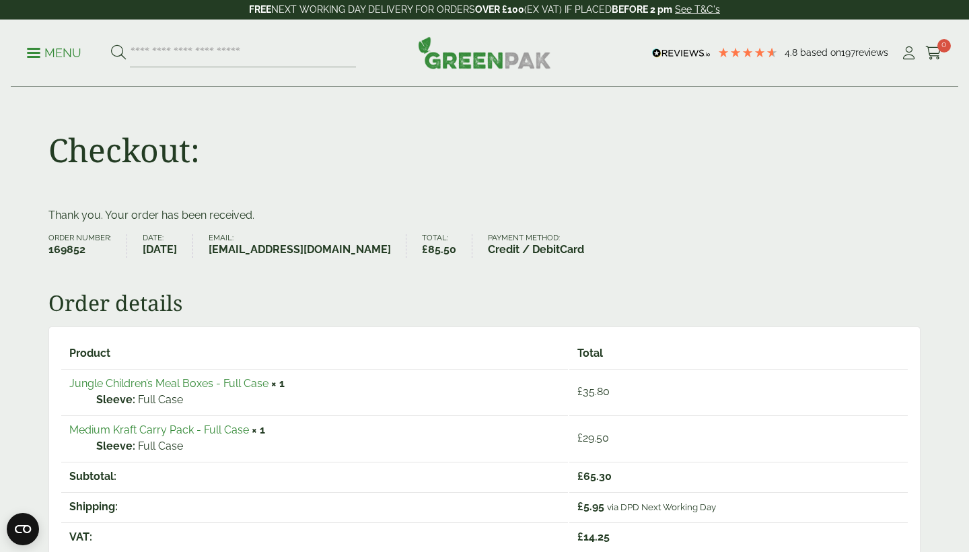
scroll to position [0, 0]
click at [909, 59] on icon at bounding box center [909, 52] width 17 height 13
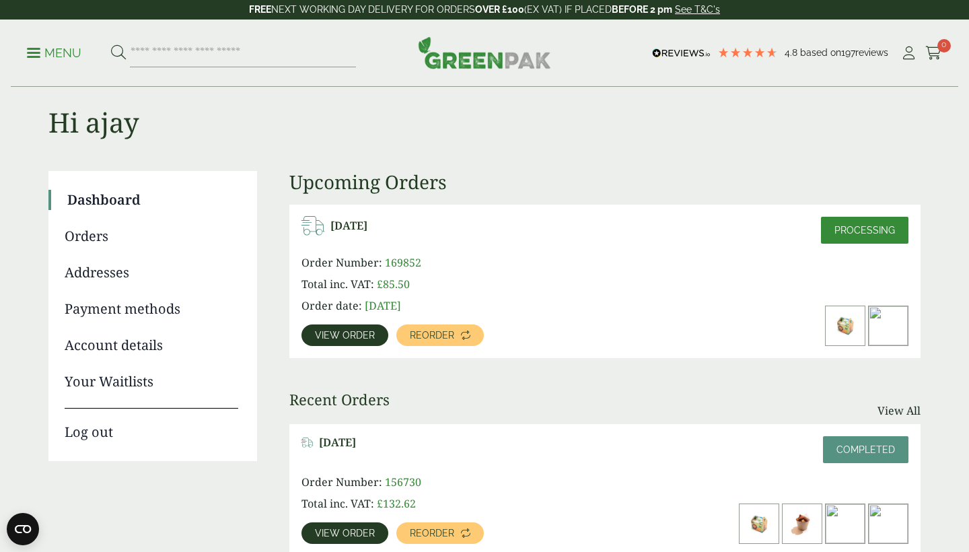
scroll to position [22, 0]
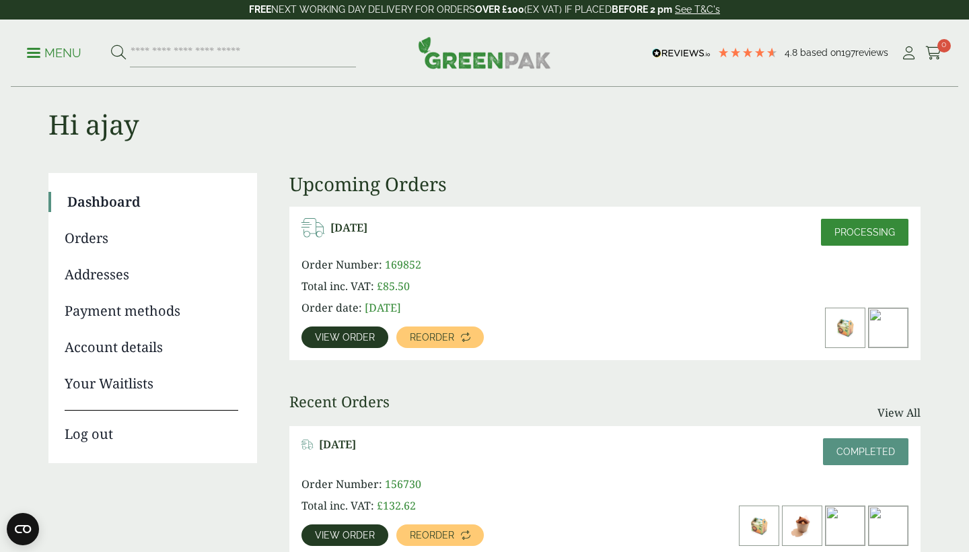
click at [889, 230] on span "Processing" at bounding box center [865, 232] width 61 height 11
click at [328, 340] on span "View order" at bounding box center [345, 337] width 60 height 9
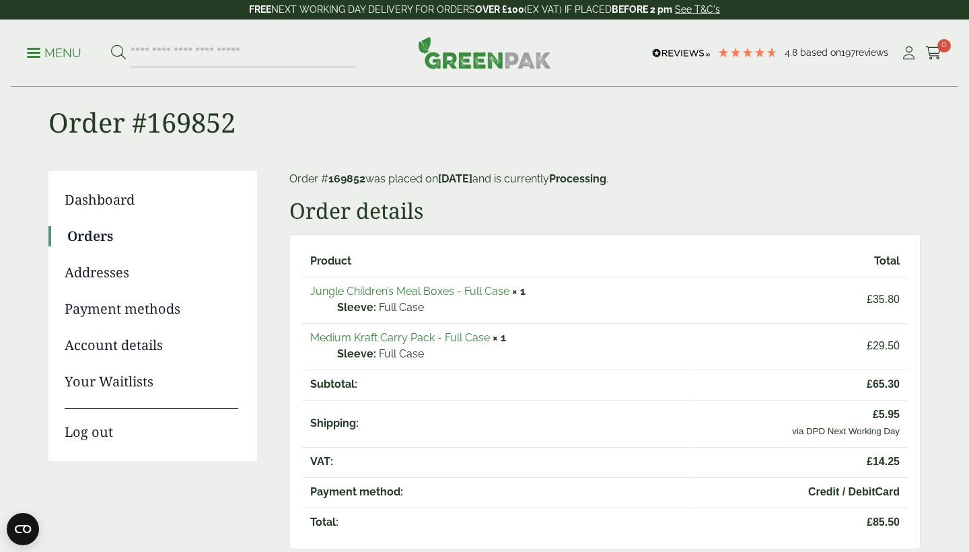
scroll to position [10, 0]
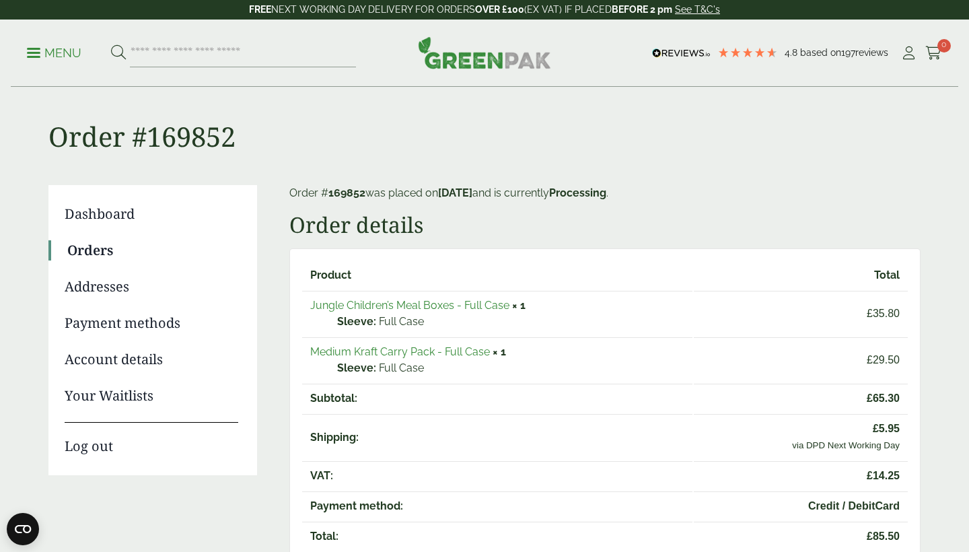
click at [348, 193] on mark "169852" at bounding box center [346, 192] width 37 height 13
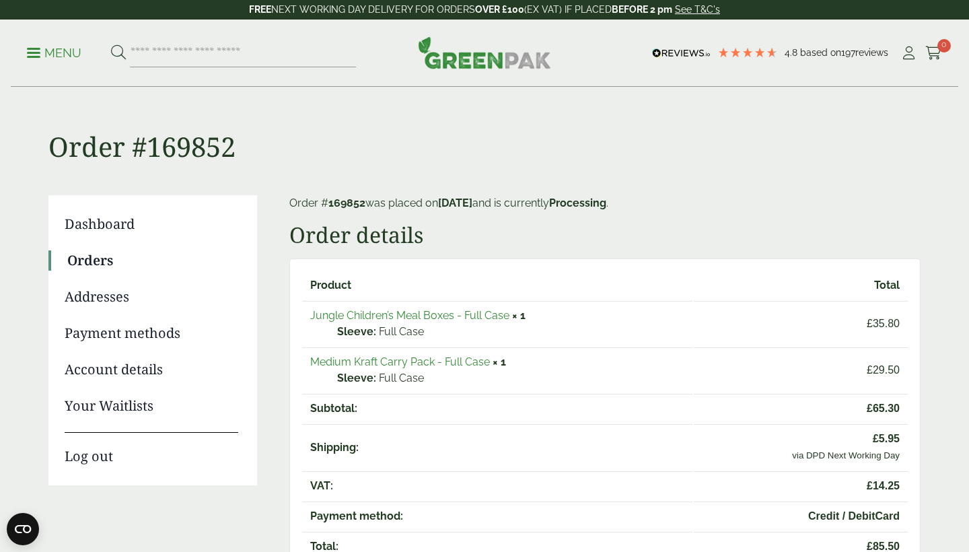
scroll to position [0, 0]
click at [936, 55] on icon at bounding box center [934, 52] width 17 height 13
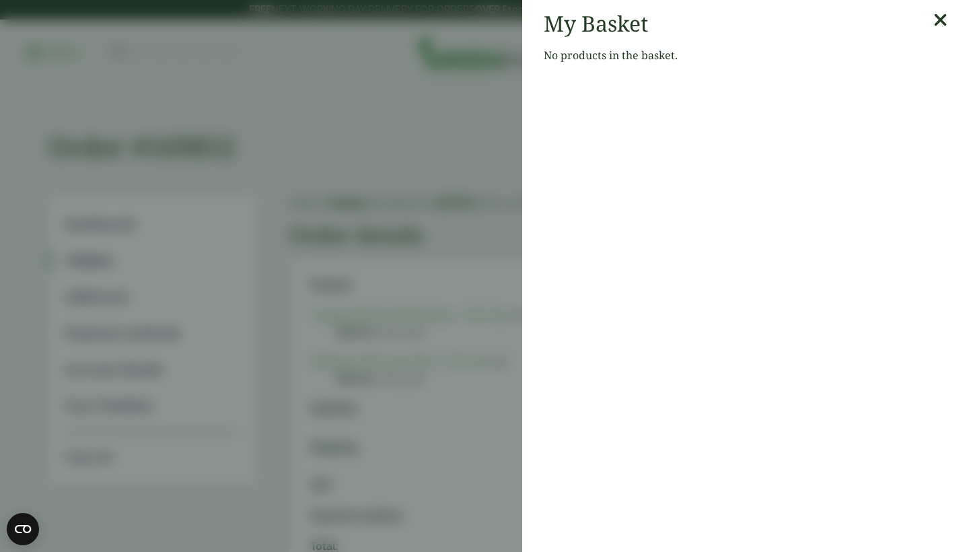
click at [475, 228] on aside "My Basket No products in the basket." at bounding box center [484, 276] width 969 height 552
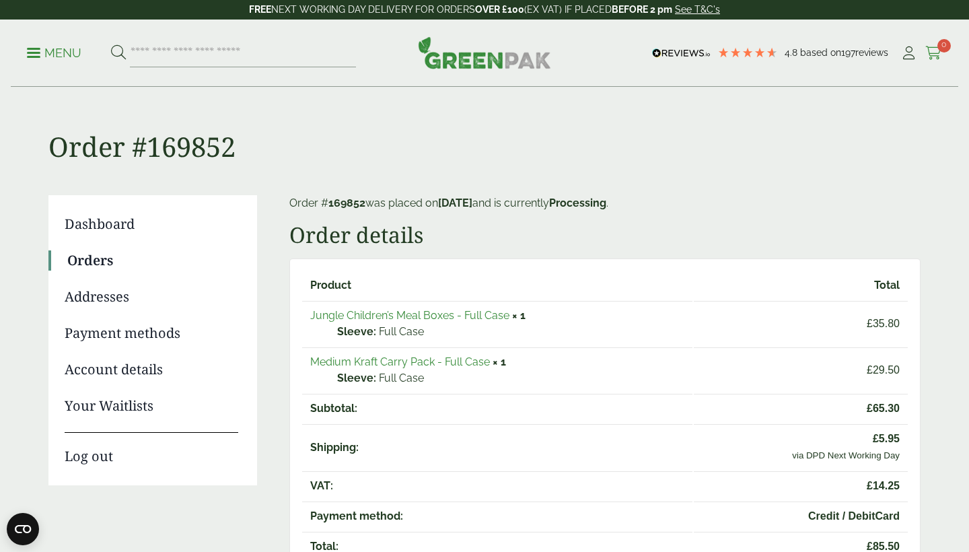
click at [940, 50] on span "0" at bounding box center [944, 45] width 13 height 13
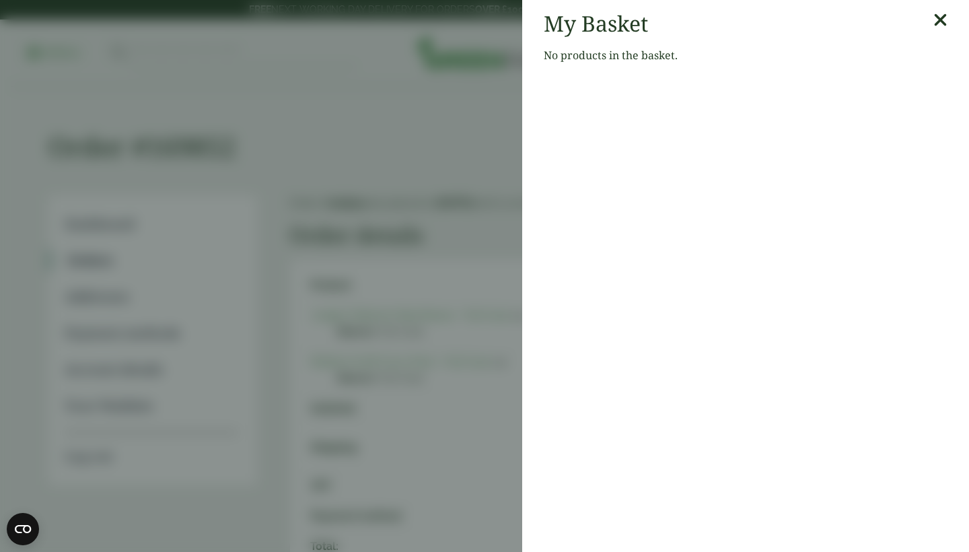
click at [402, 208] on aside "My Basket No products in the basket." at bounding box center [484, 276] width 969 height 552
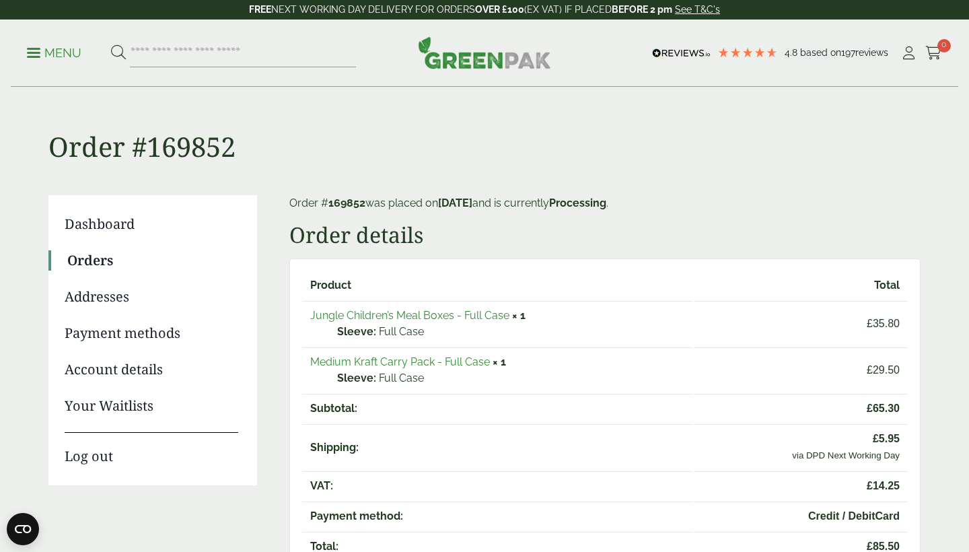
click at [64, 55] on p "Menu" at bounding box center [54, 53] width 55 height 16
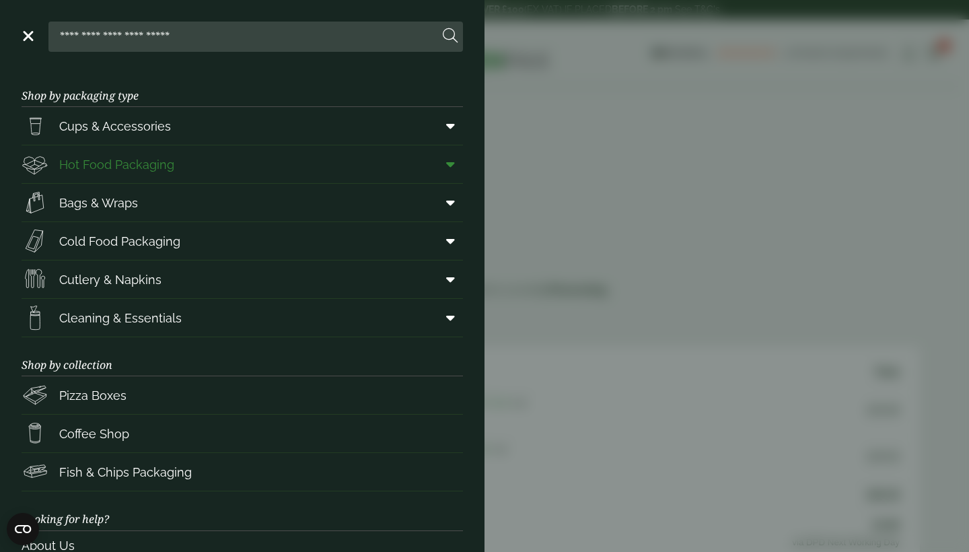
click at [137, 166] on span "Hot Food Packaging" at bounding box center [116, 164] width 115 height 18
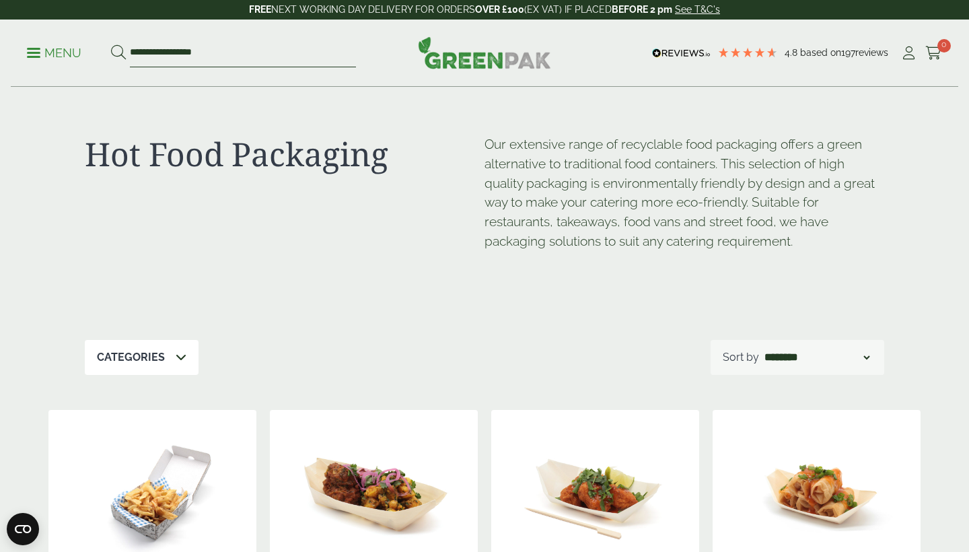
click at [246, 61] on input "**********" at bounding box center [243, 53] width 226 height 28
click at [909, 53] on icon at bounding box center [909, 52] width 17 height 13
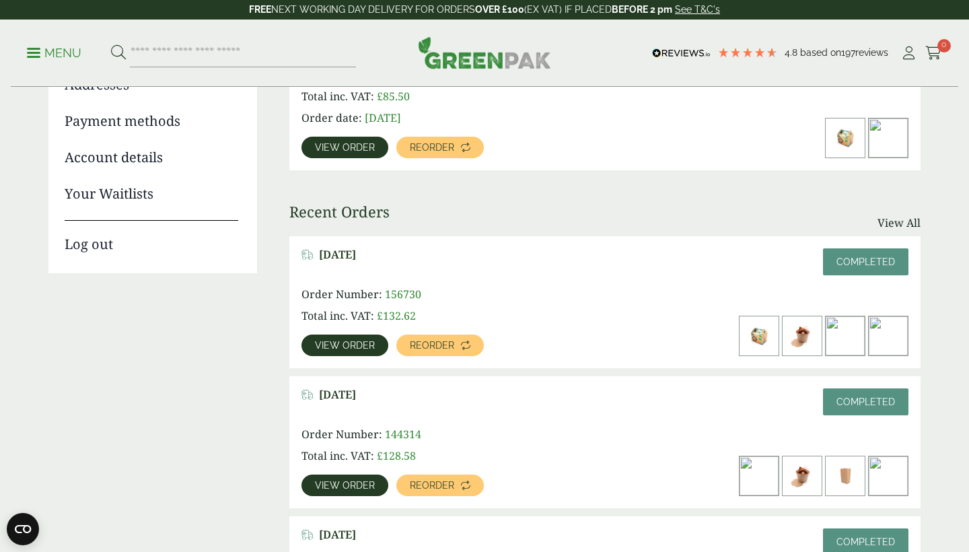
scroll to position [213, 0]
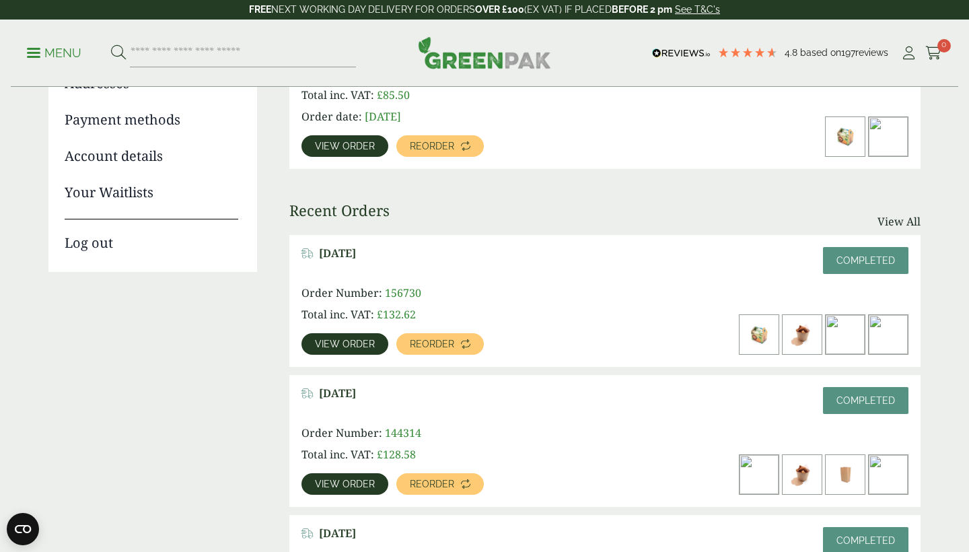
click at [346, 340] on span "View order" at bounding box center [345, 343] width 60 height 9
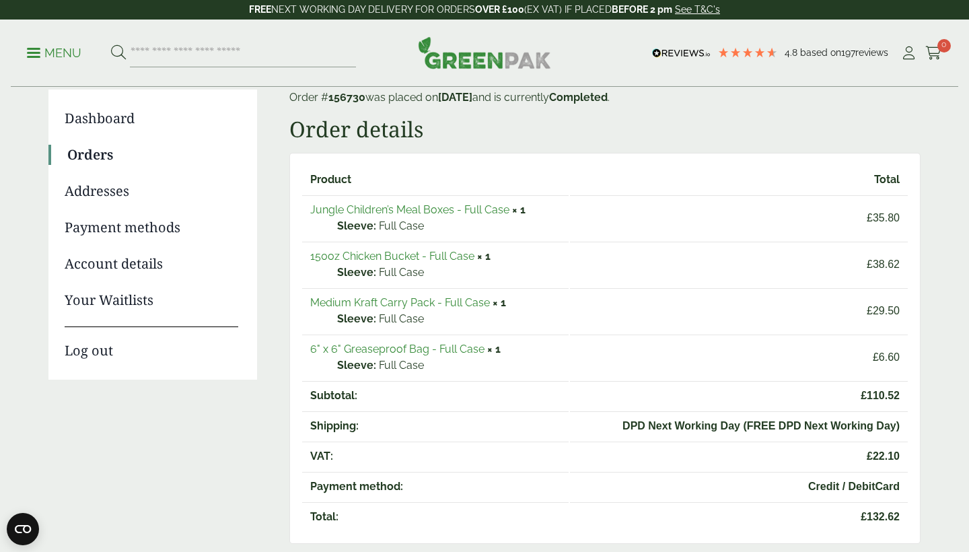
scroll to position [170, 0]
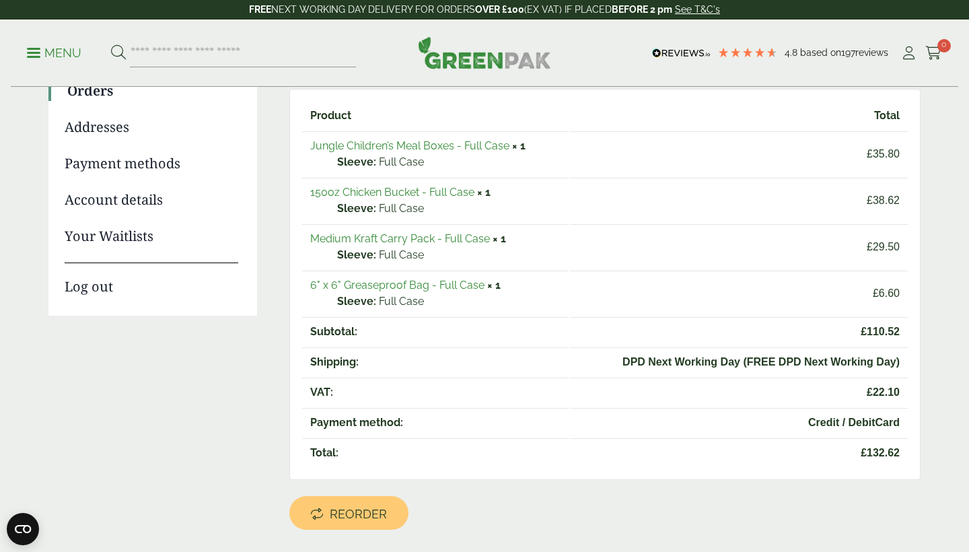
click at [384, 194] on link "150oz Chicken Bucket - Full Case" at bounding box center [392, 192] width 164 height 13
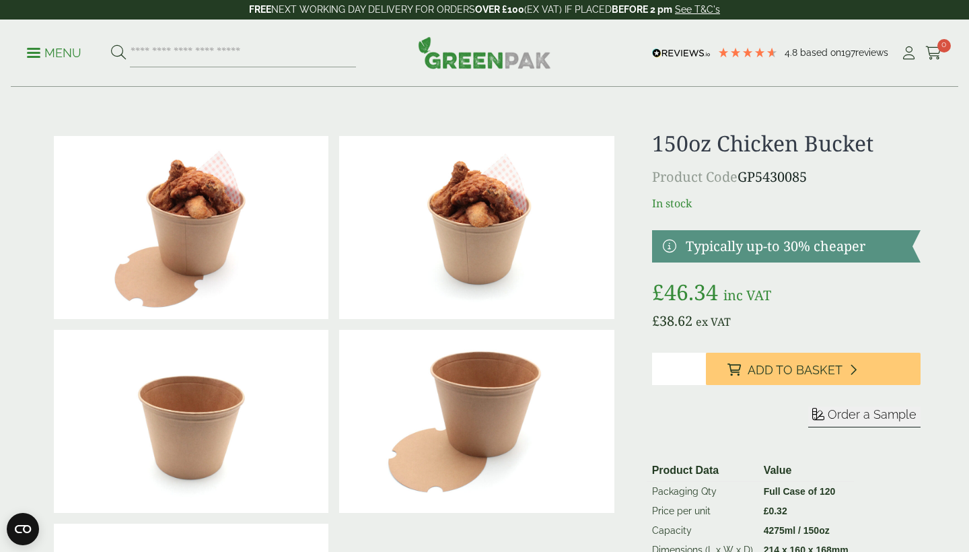
click at [34, 46] on p "Menu" at bounding box center [54, 53] width 55 height 16
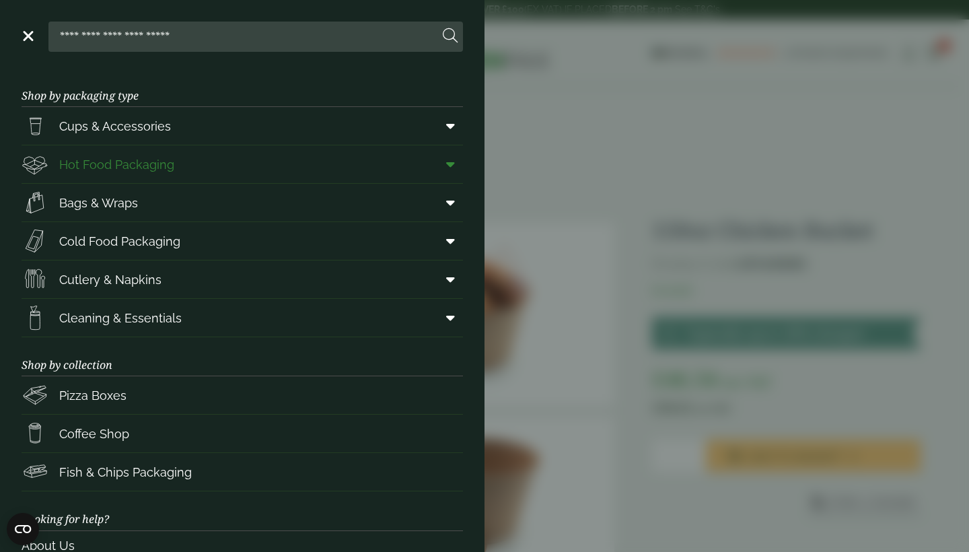
click at [119, 167] on span "Hot Food Packaging" at bounding box center [116, 164] width 115 height 18
